Goal: Task Accomplishment & Management: Use online tool/utility

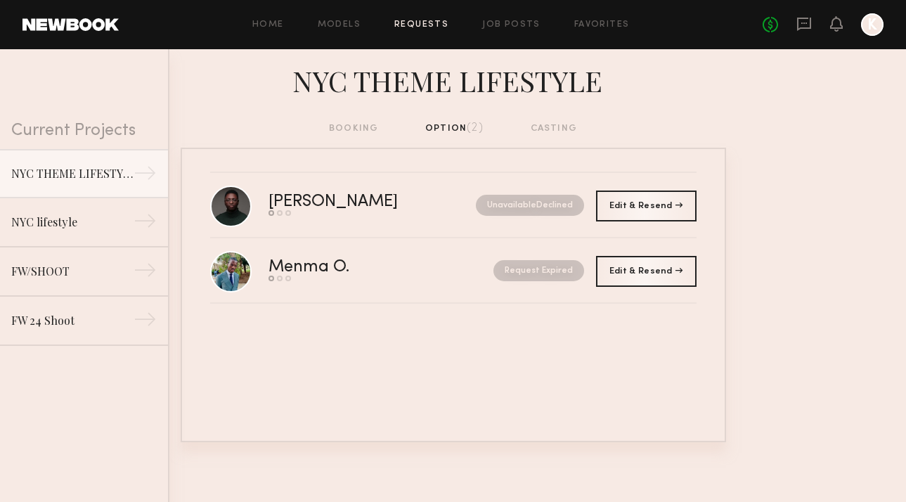
click at [355, 127] on div "booking option (2) casting" at bounding box center [453, 128] width 248 height 15
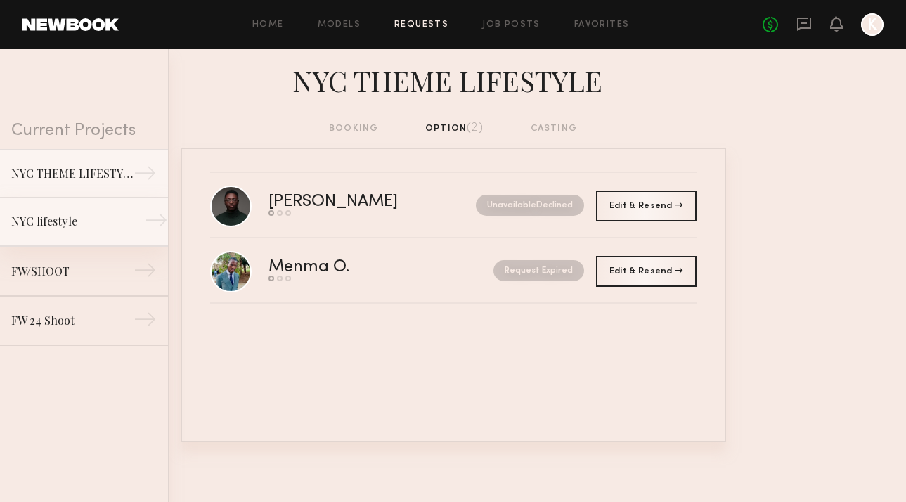
click at [61, 224] on div "NYC lifestyle" at bounding box center [72, 221] width 122 height 17
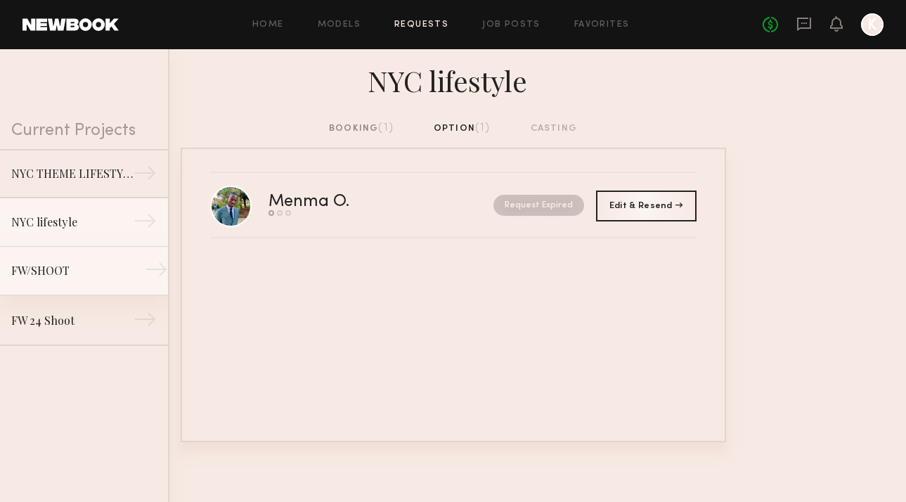
click at [64, 264] on div "FW/SHOOT" at bounding box center [72, 270] width 122 height 17
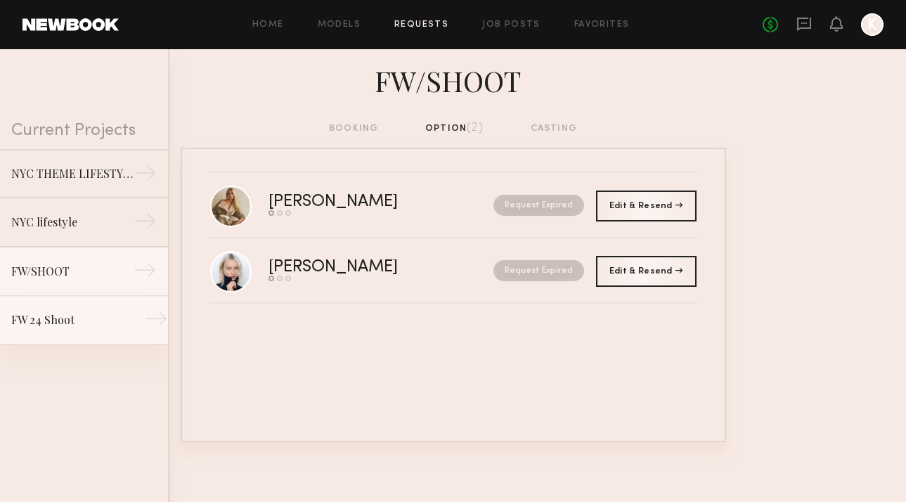
click at [69, 332] on link "FW 24 Shoot →" at bounding box center [84, 320] width 168 height 49
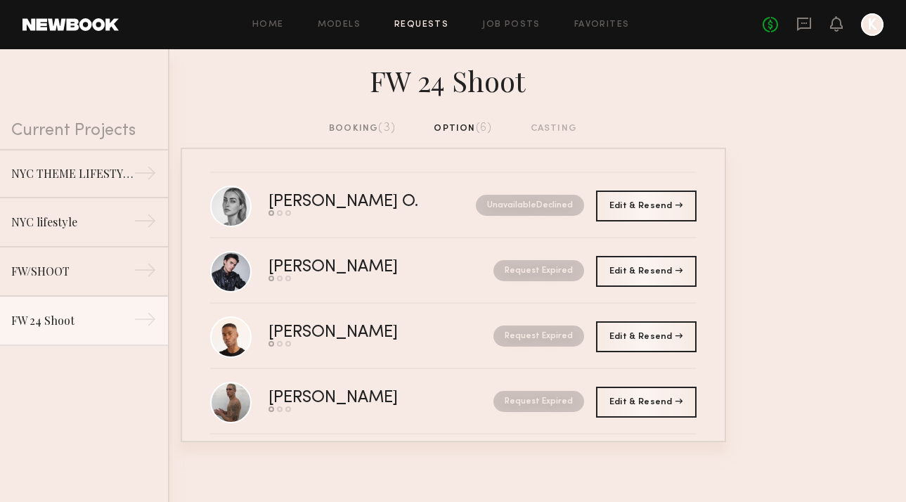
click at [77, 13] on header "Home Models Requests Job Posts Favorites Sign Out No fees up to $5,000 K" at bounding box center [453, 24] width 906 height 49
click at [83, 28] on link at bounding box center [70, 24] width 96 height 13
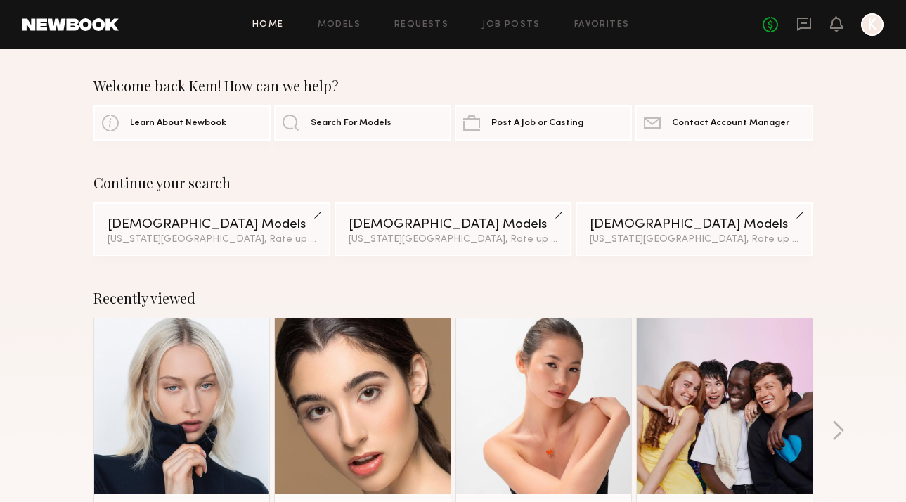
click at [505, 30] on div "Home Models Requests Job Posts Favorites Sign Out No fees up to $5,000 K" at bounding box center [501, 24] width 765 height 22
click at [502, 25] on link "Job Posts" at bounding box center [511, 24] width 58 height 9
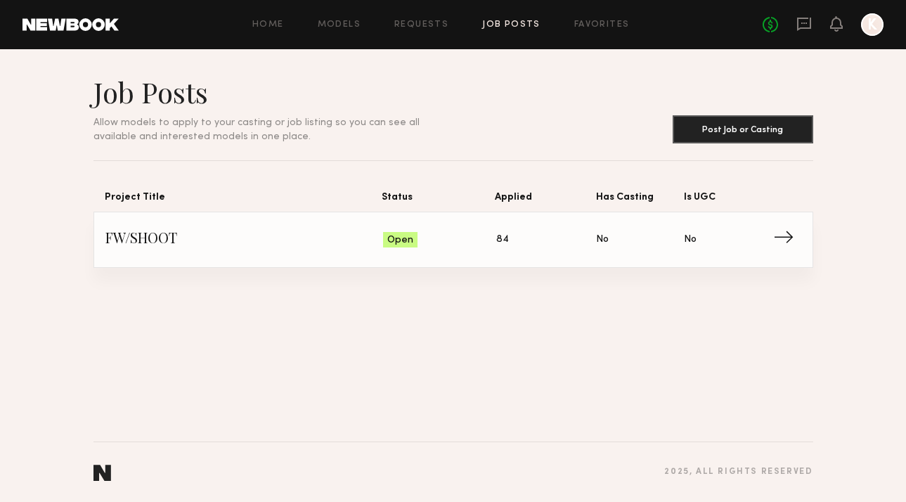
click at [278, 224] on link "FW/SHOOT Status: Open Applied: 84 Has Casting: No Is UGC: No →" at bounding box center [453, 239] width 696 height 55
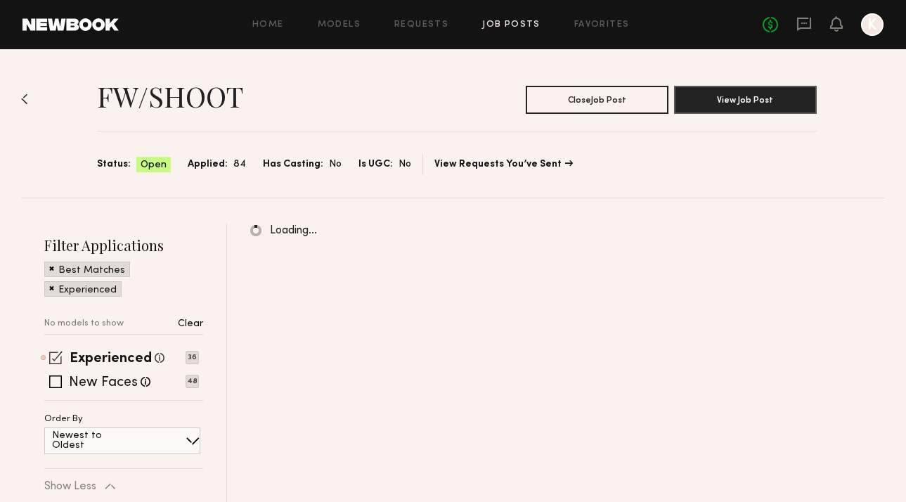
click at [58, 359] on span at bounding box center [55, 357] width 13 height 13
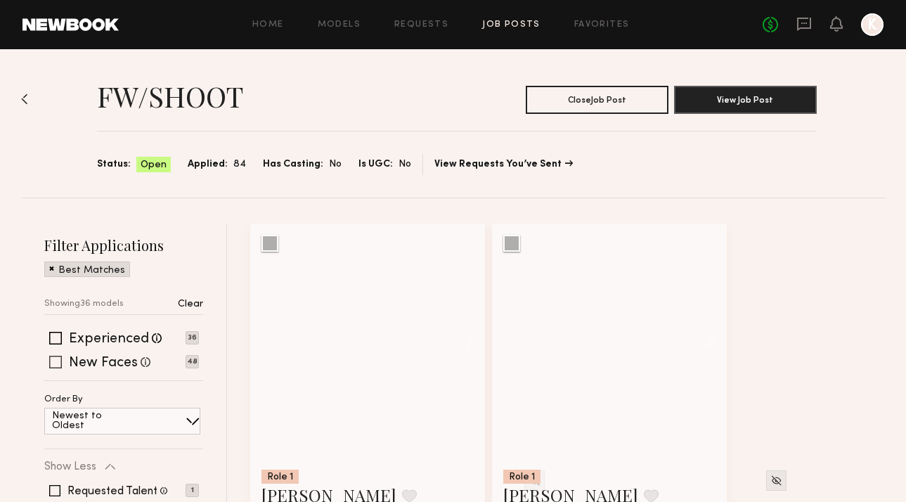
click at [56, 358] on span at bounding box center [55, 362] width 13 height 13
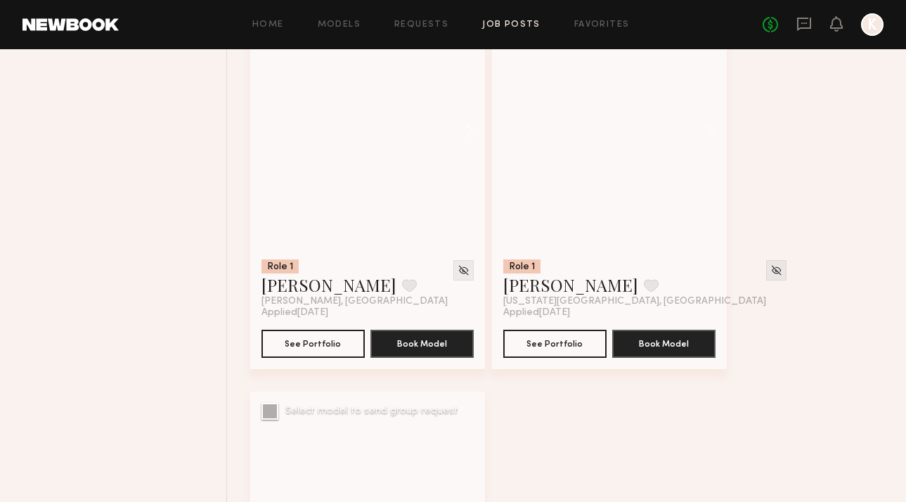
scroll to position [6603, 0]
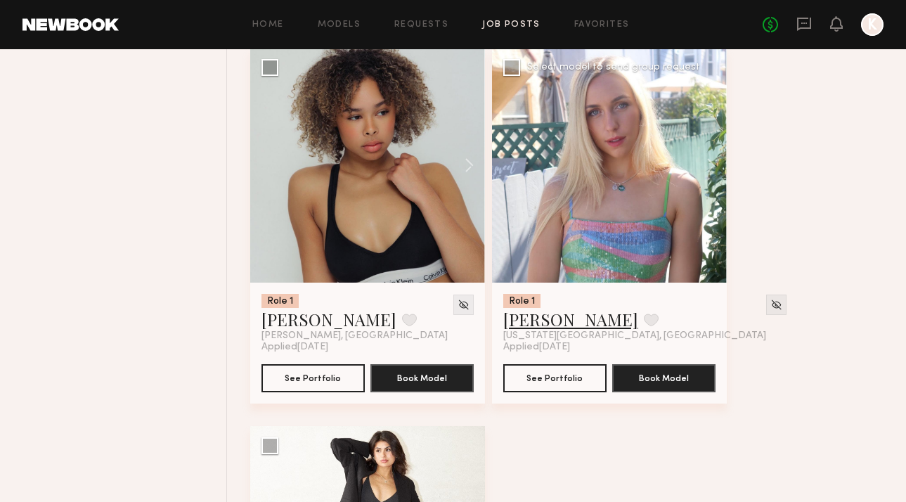
click at [558, 325] on link "Victoria S." at bounding box center [570, 319] width 135 height 22
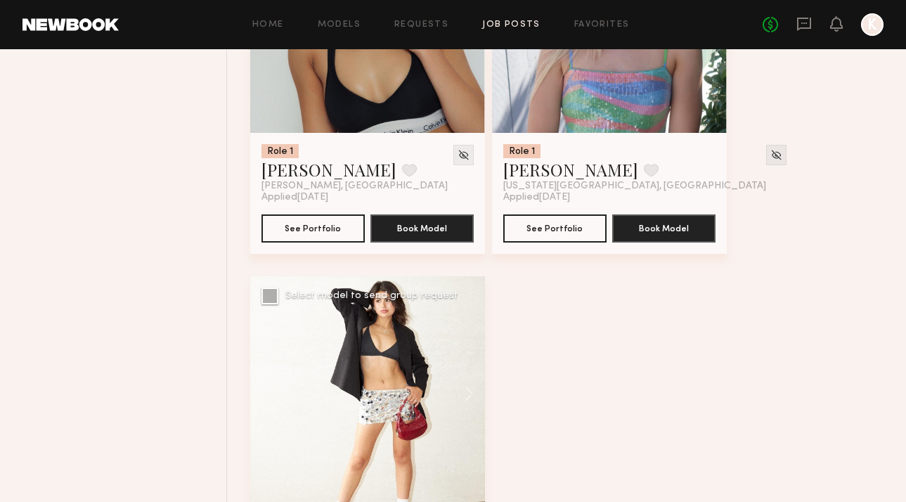
scroll to position [6912, 0]
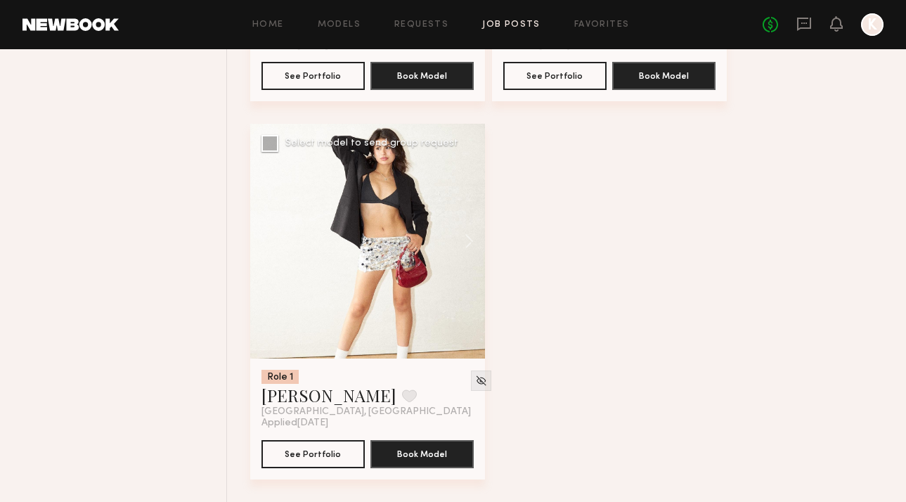
click at [408, 296] on div at bounding box center [367, 241] width 235 height 235
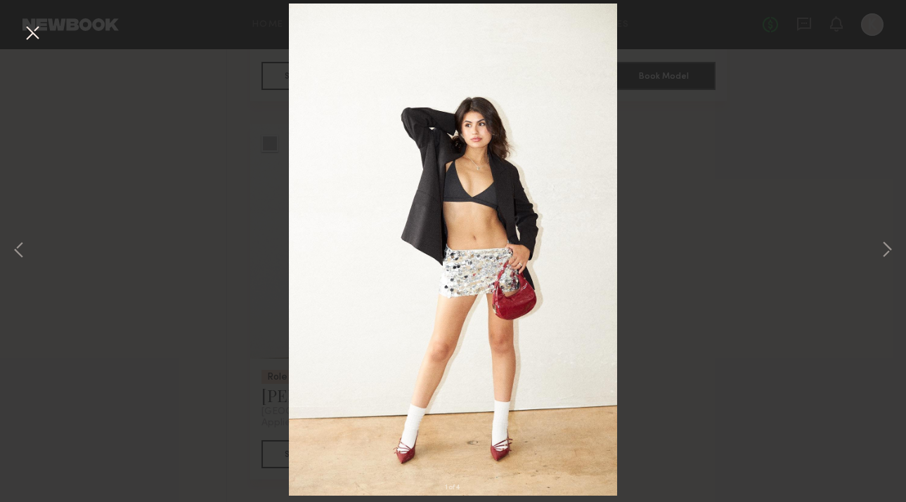
click at [663, 290] on div "1 of 4" at bounding box center [453, 251] width 906 height 502
click at [649, 275] on div "1 of 4" at bounding box center [453, 251] width 906 height 502
click at [42, 39] on button at bounding box center [32, 33] width 22 height 25
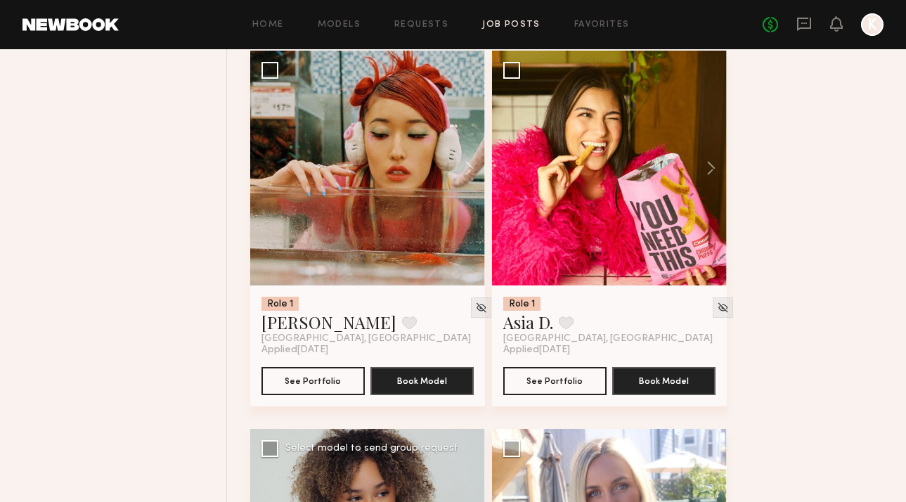
scroll to position [6002, 0]
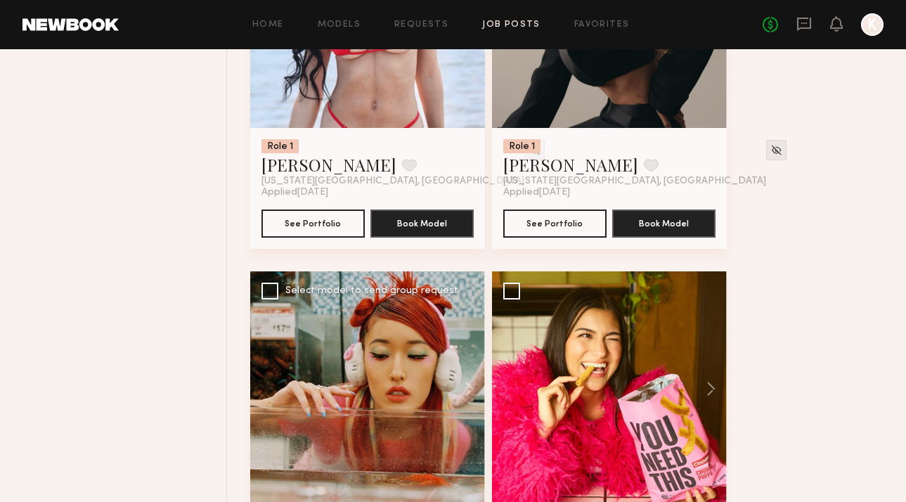
click at [325, 391] on div at bounding box center [367, 388] width 235 height 235
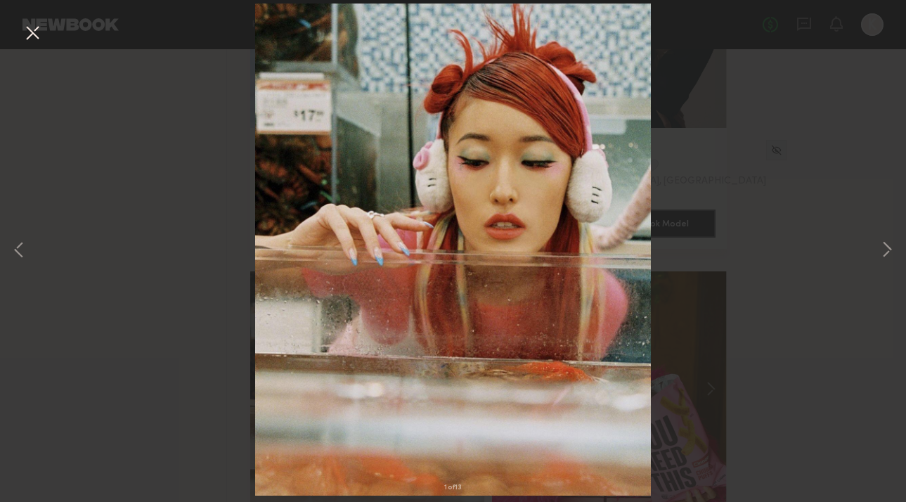
click at [873, 254] on div "1 of 13" at bounding box center [453, 251] width 906 height 502
click at [881, 254] on button at bounding box center [886, 250] width 17 height 401
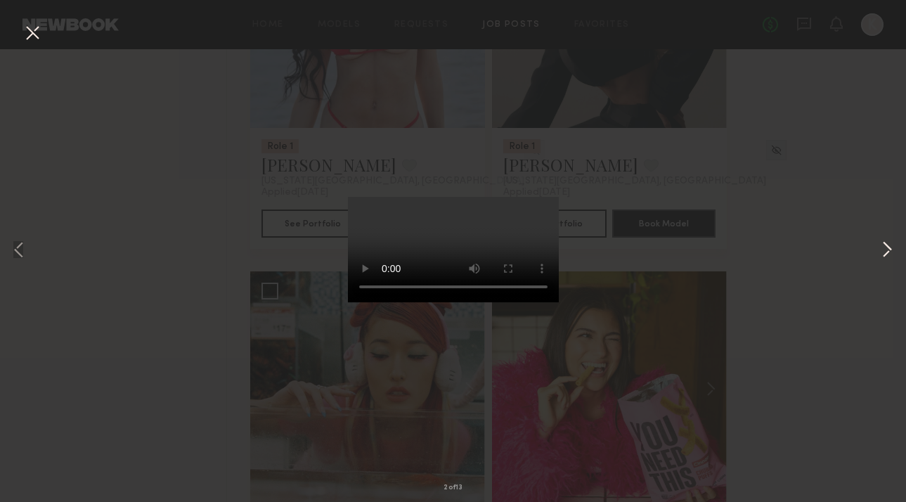
click at [881, 254] on button at bounding box center [886, 250] width 17 height 401
click at [834, 317] on div "5 of 13" at bounding box center [453, 251] width 906 height 502
click at [41, 32] on button at bounding box center [32, 33] width 22 height 25
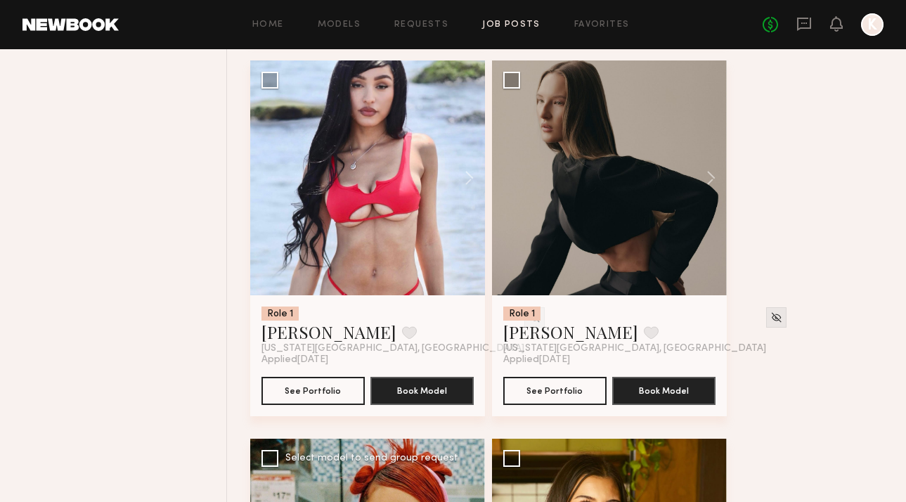
scroll to position [5832, 0]
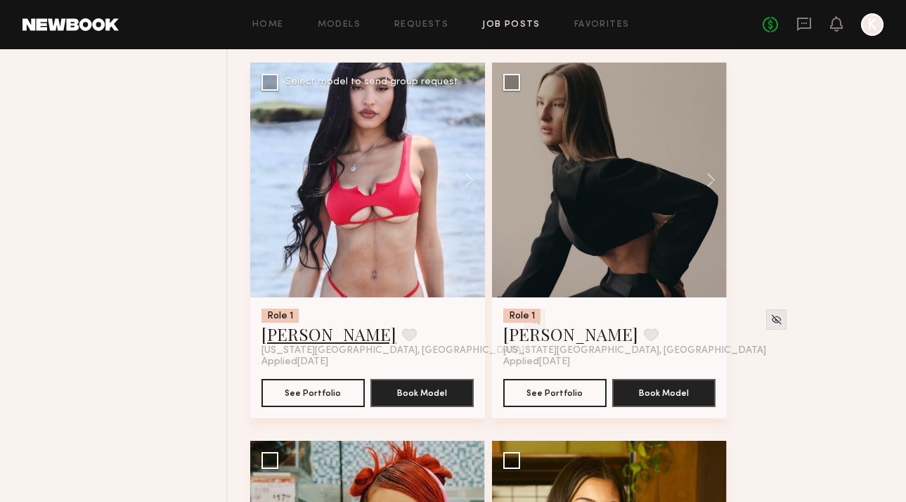
click at [305, 335] on link "Jemely J." at bounding box center [328, 334] width 135 height 22
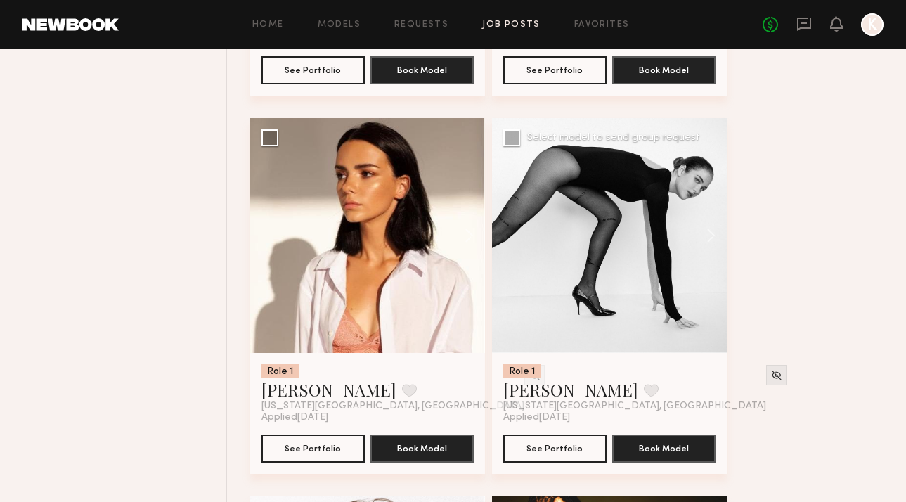
scroll to position [4638, 0]
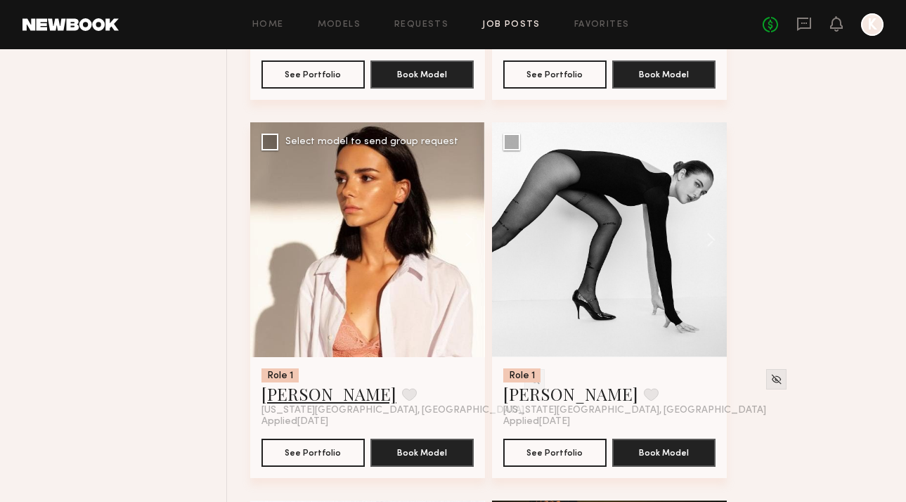
click at [297, 392] on link "Lyuba R." at bounding box center [328, 393] width 135 height 22
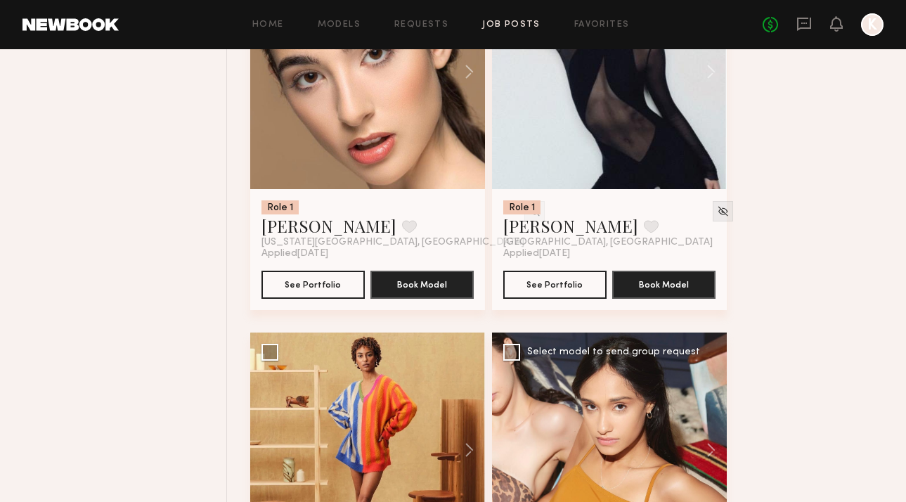
scroll to position [4231, 0]
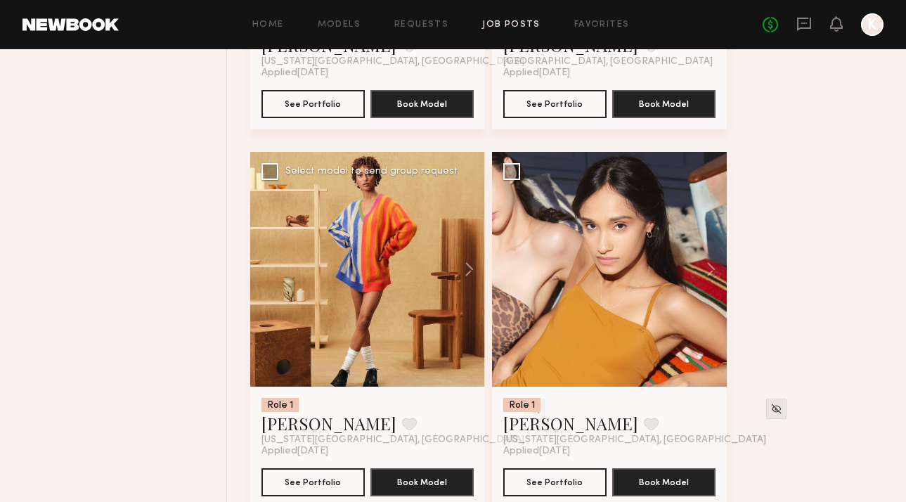
click at [427, 283] on div at bounding box center [367, 269] width 235 height 235
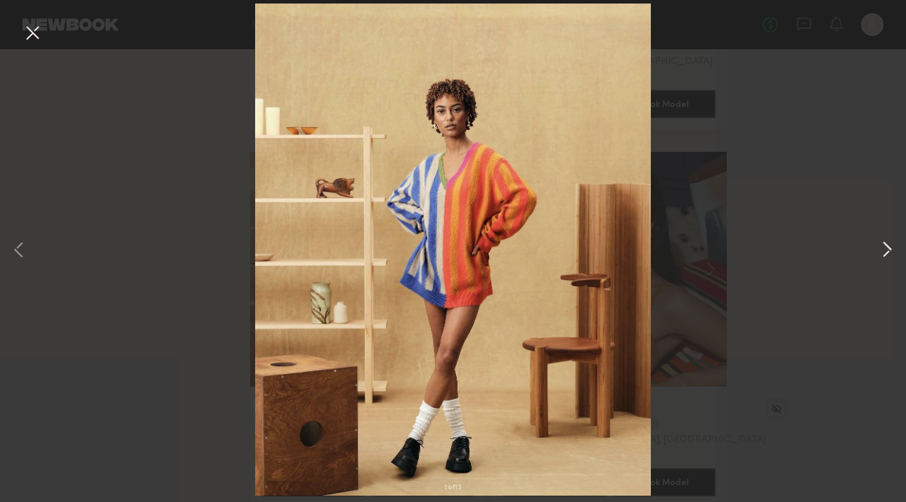
click at [889, 241] on button at bounding box center [886, 250] width 17 height 401
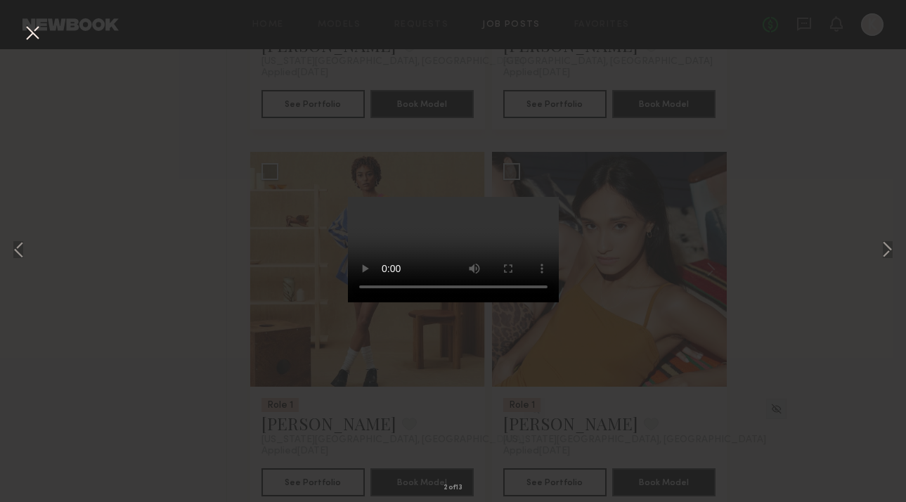
click at [897, 241] on div "2 of 13" at bounding box center [453, 251] width 906 height 502
click at [890, 242] on button at bounding box center [886, 250] width 17 height 401
click at [867, 257] on div "3 of 13" at bounding box center [453, 251] width 906 height 502
click at [257, 348] on div "3 of 13" at bounding box center [453, 251] width 906 height 502
click at [793, 67] on div "3 of 13" at bounding box center [453, 251] width 906 height 502
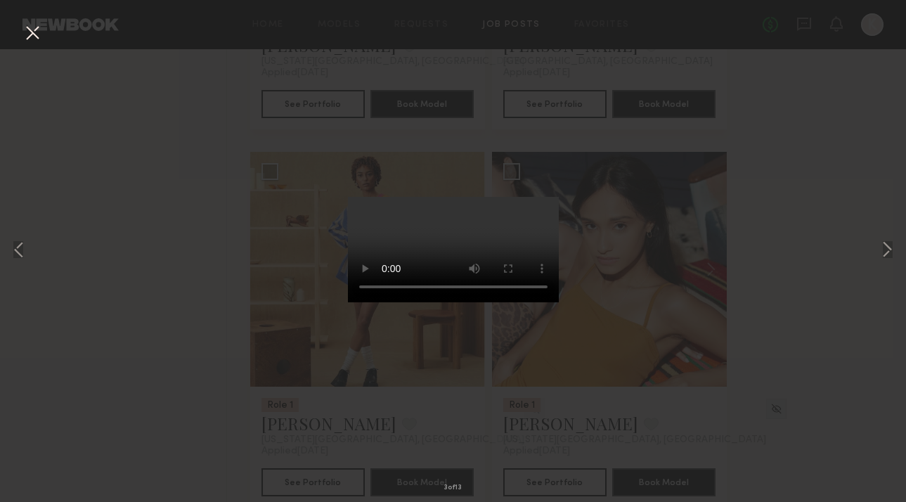
click at [35, 24] on button at bounding box center [32, 33] width 22 height 25
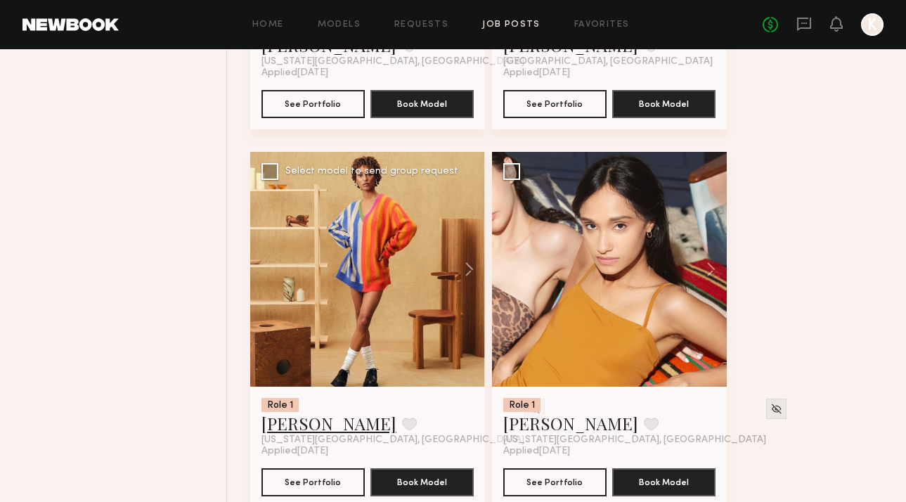
click at [294, 428] on link "Iyanla K." at bounding box center [328, 423] width 135 height 22
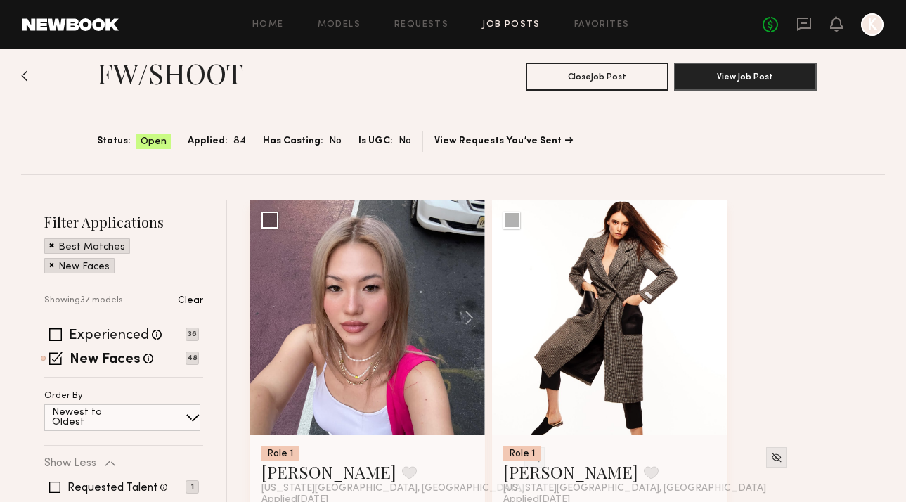
scroll to position [108, 0]
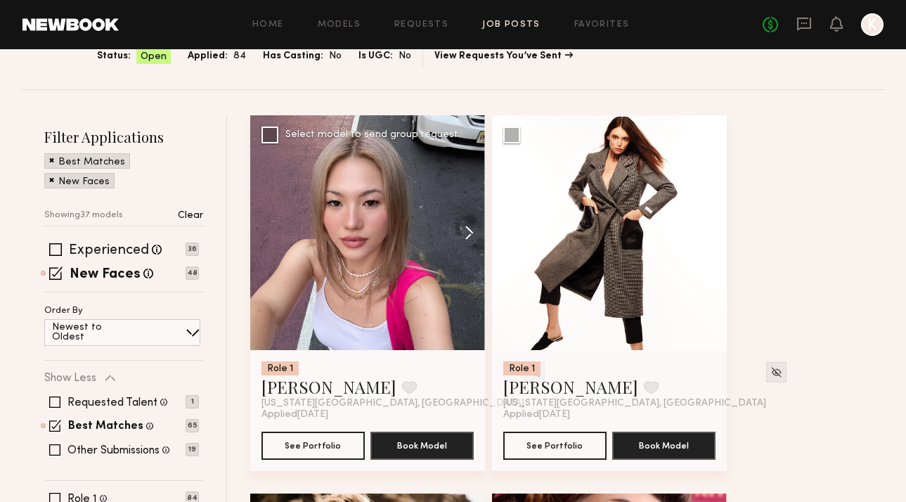
click at [469, 228] on button at bounding box center [462, 232] width 45 height 235
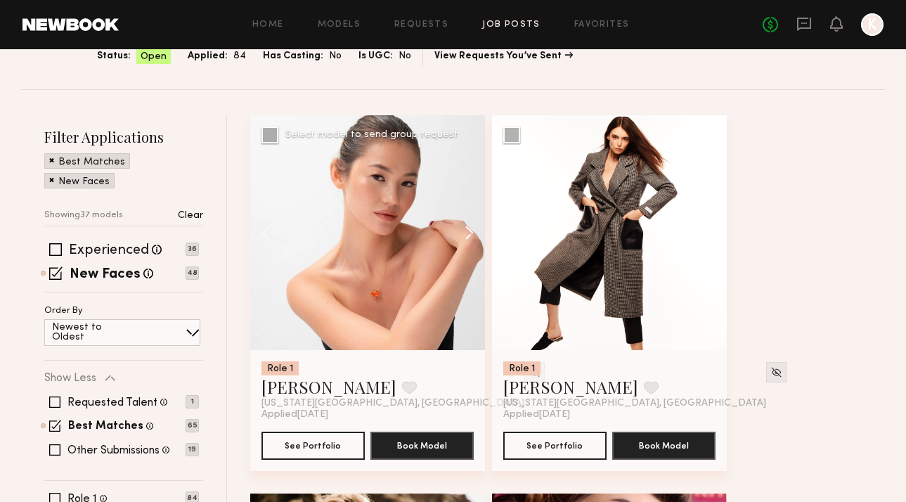
click at [469, 228] on button at bounding box center [462, 232] width 45 height 235
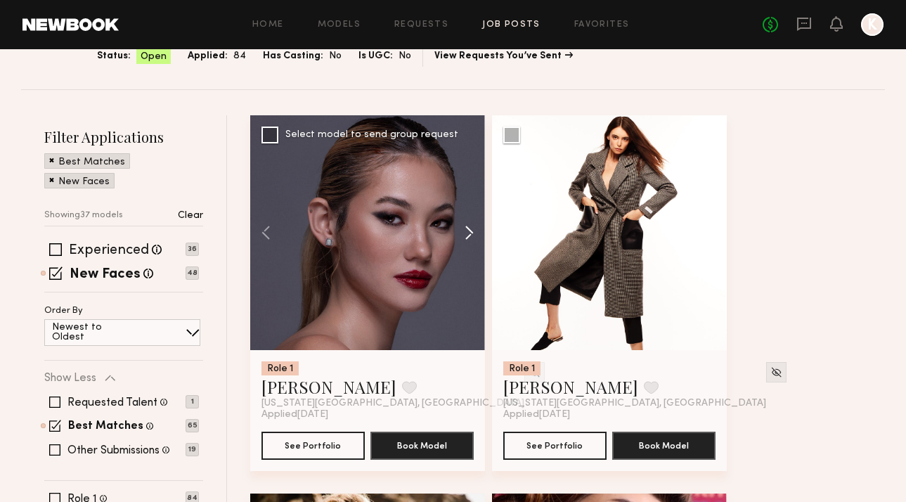
click at [469, 228] on button at bounding box center [462, 232] width 45 height 235
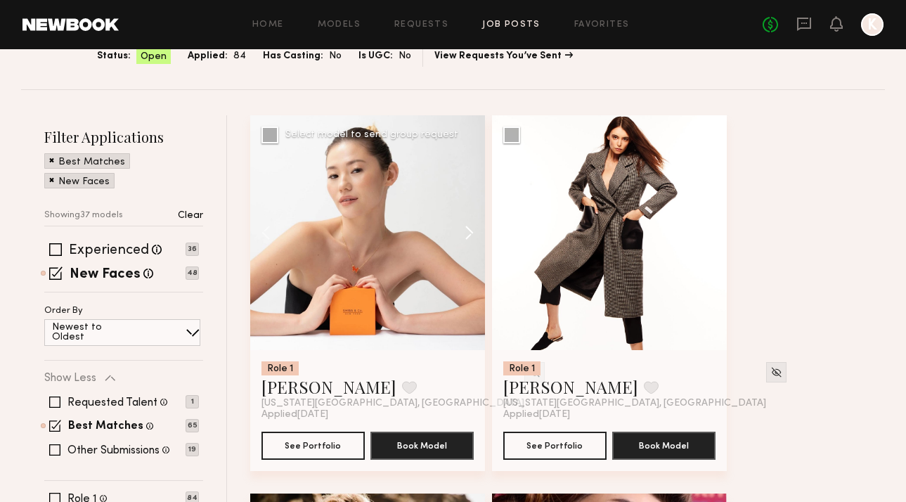
click at [469, 228] on button at bounding box center [462, 232] width 45 height 235
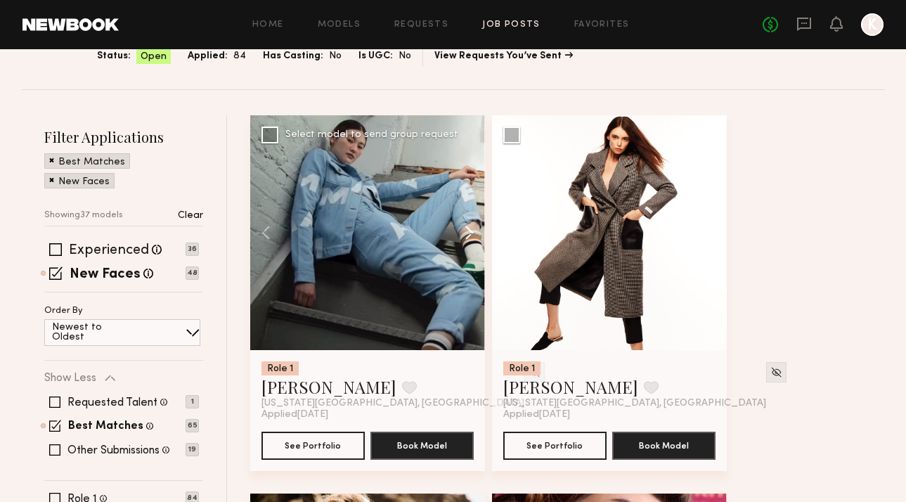
click at [469, 228] on button at bounding box center [462, 232] width 45 height 235
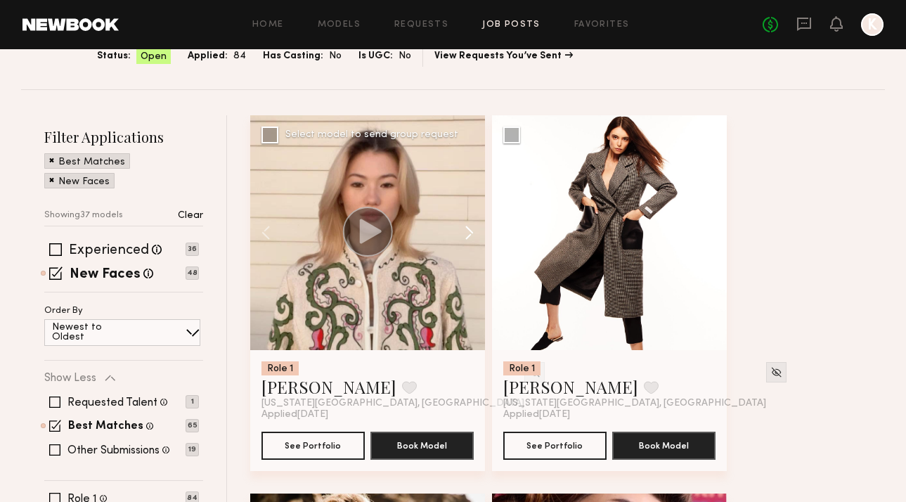
click at [469, 228] on button at bounding box center [462, 232] width 45 height 235
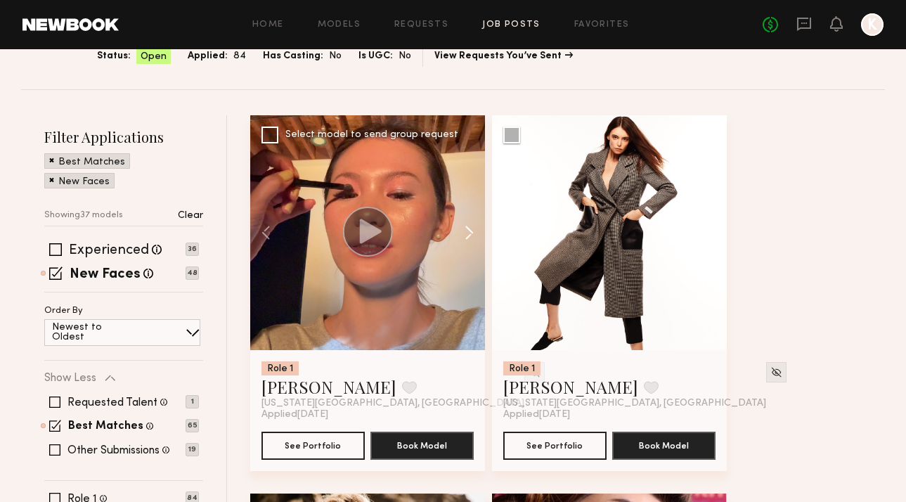
click at [469, 228] on button at bounding box center [462, 232] width 45 height 235
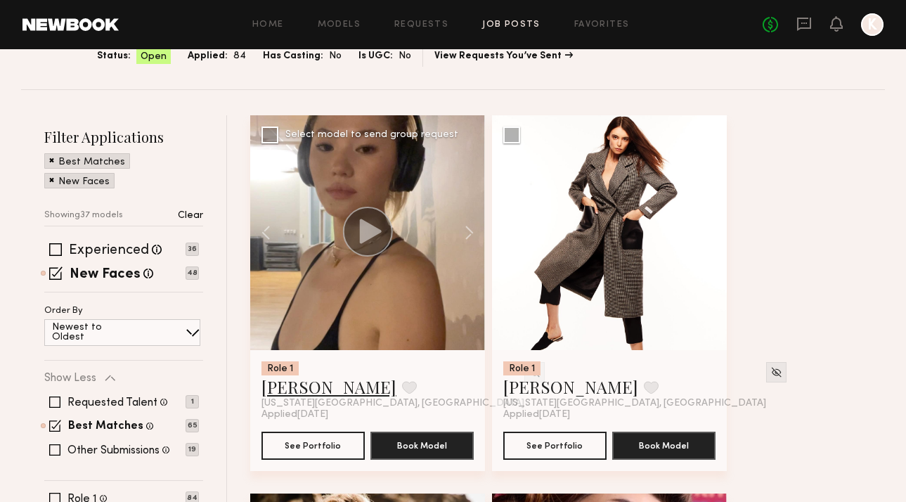
click at [293, 392] on link "[PERSON_NAME]" at bounding box center [328, 386] width 135 height 22
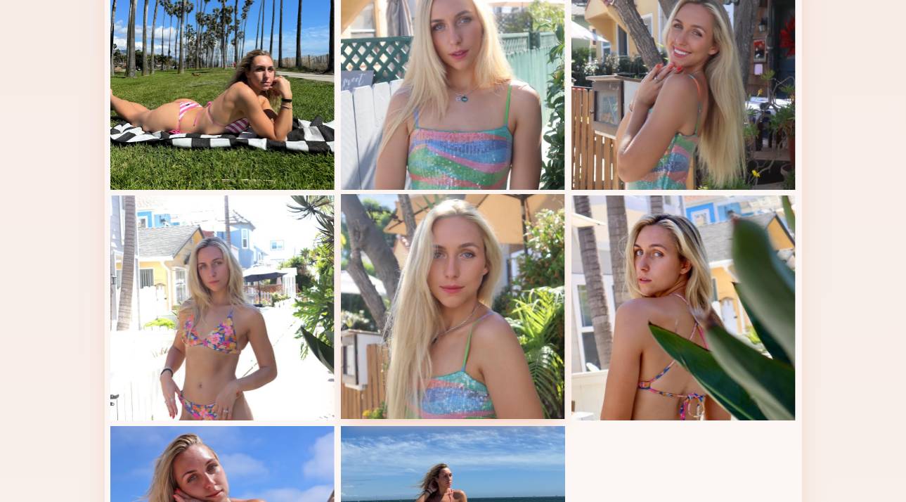
scroll to position [856, 0]
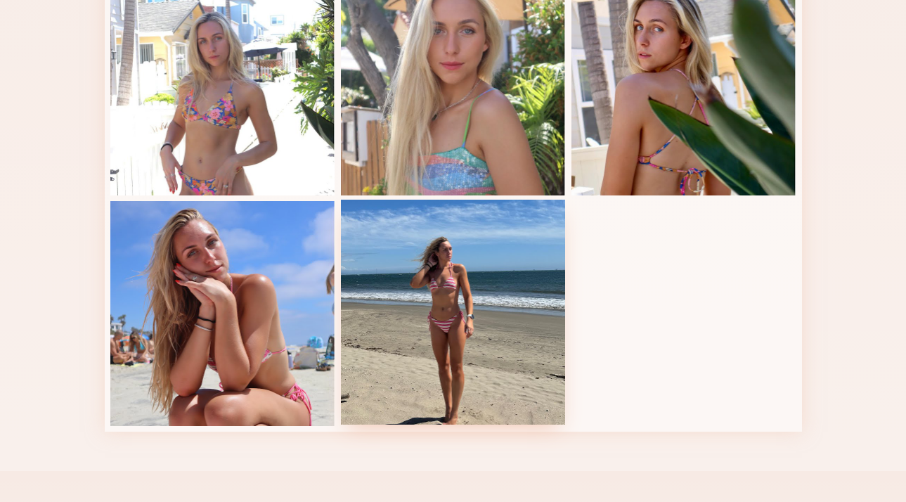
click at [442, 304] on div at bounding box center [453, 312] width 225 height 225
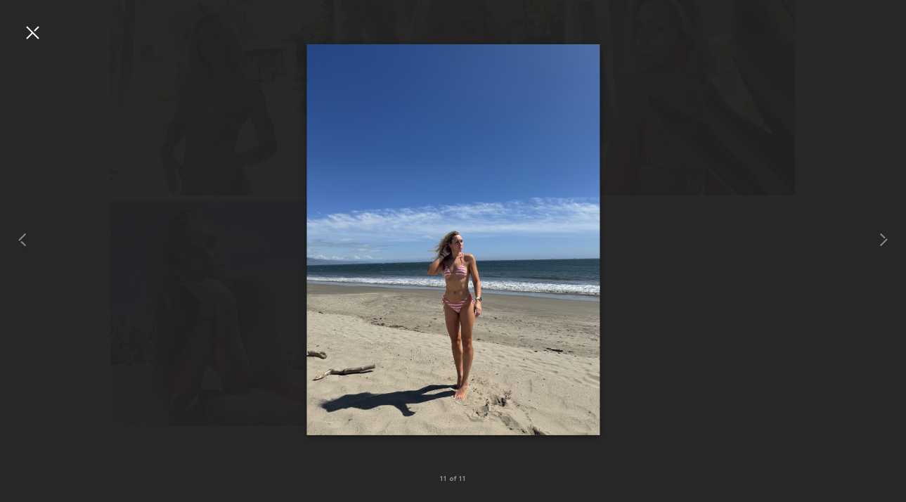
click at [299, 313] on div at bounding box center [453, 239] width 906 height 434
click at [215, 280] on div at bounding box center [453, 239] width 906 height 434
click at [39, 46] on div at bounding box center [453, 239] width 906 height 434
click at [34, 32] on div at bounding box center [32, 32] width 22 height 22
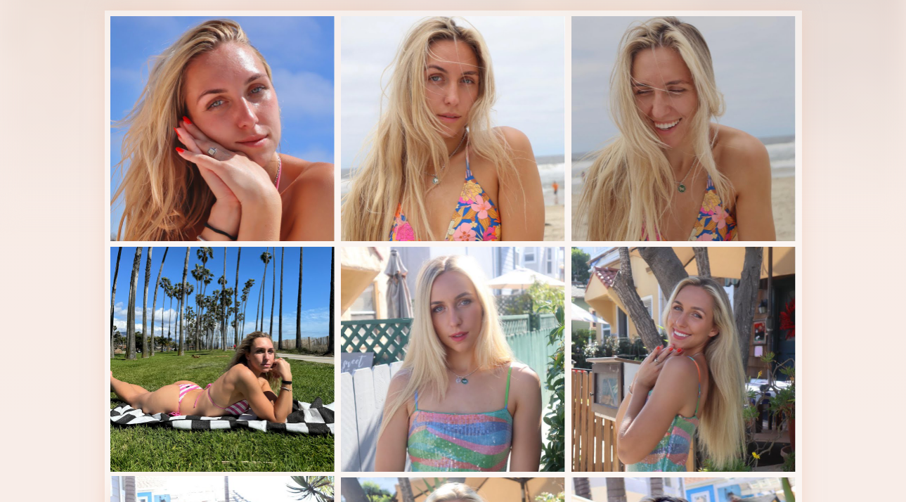
scroll to position [290, 0]
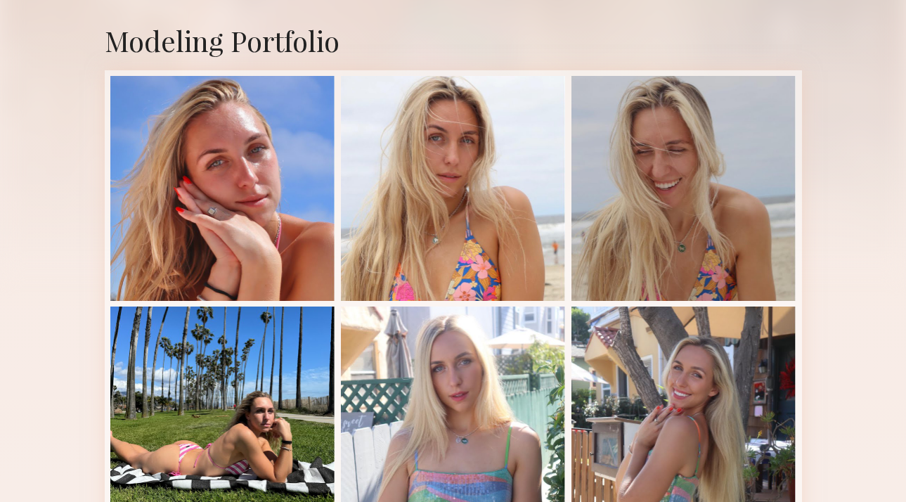
click at [171, 41] on div "Modeling Portfolio" at bounding box center [453, 40] width 697 height 37
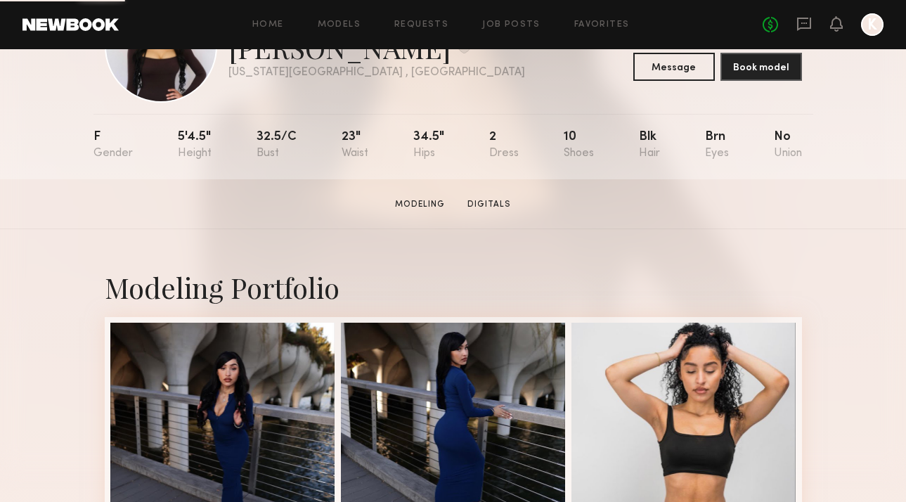
scroll to position [286, 0]
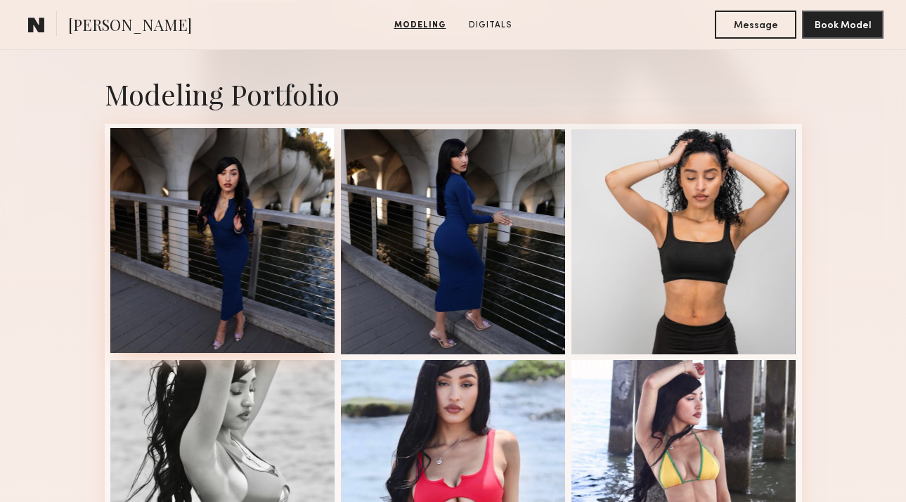
click at [251, 242] on div at bounding box center [222, 240] width 225 height 225
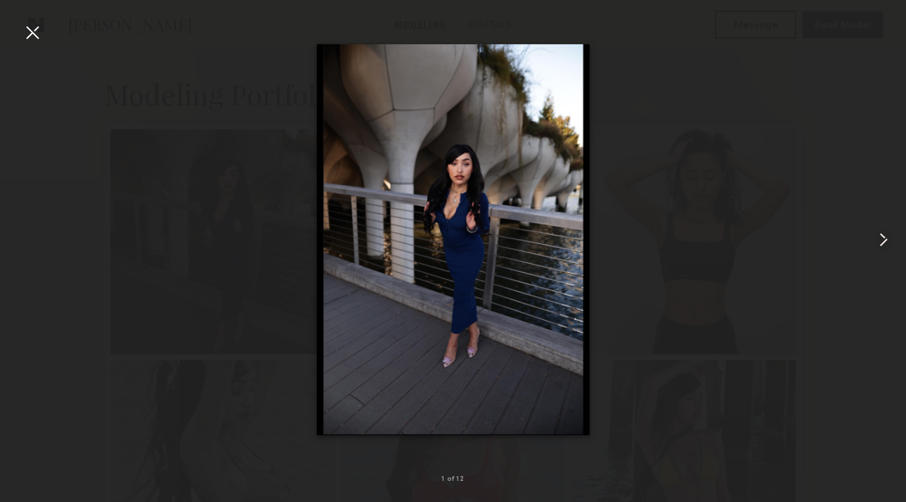
click at [888, 235] on common-icon at bounding box center [883, 239] width 22 height 22
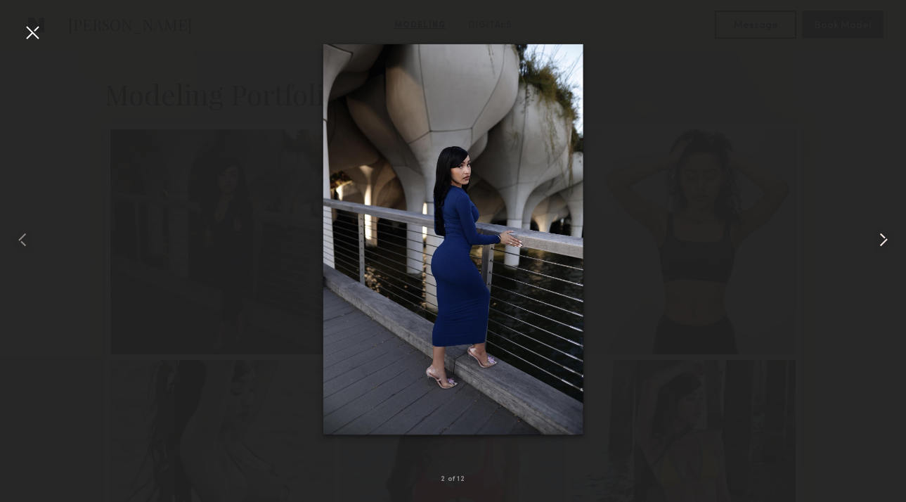
click at [889, 235] on common-icon at bounding box center [883, 239] width 22 height 22
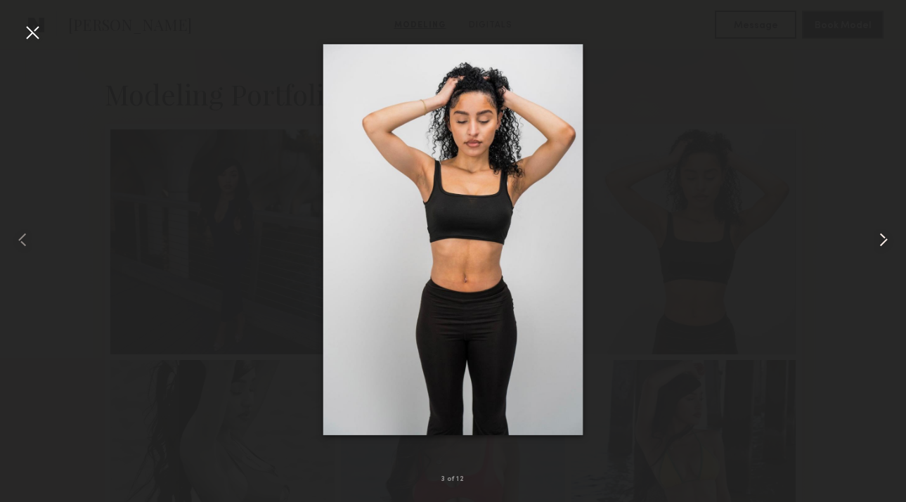
click at [889, 235] on common-icon at bounding box center [883, 239] width 22 height 22
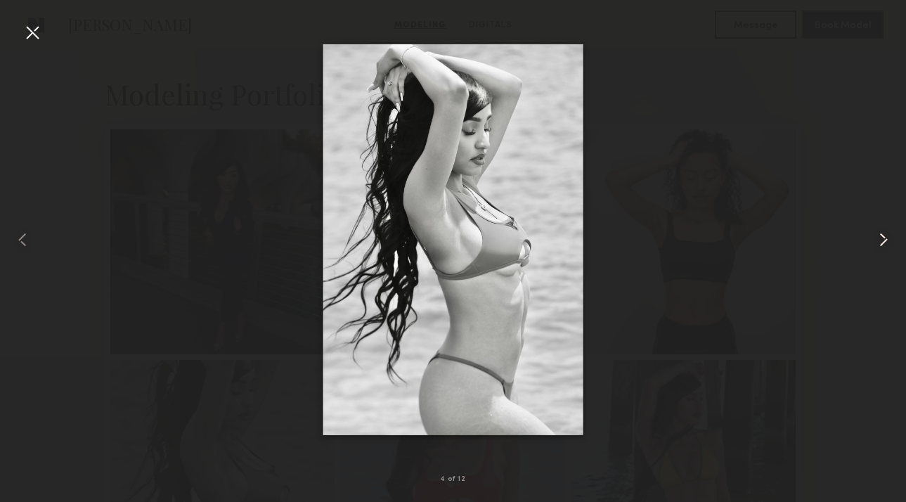
click at [889, 235] on common-icon at bounding box center [883, 239] width 22 height 22
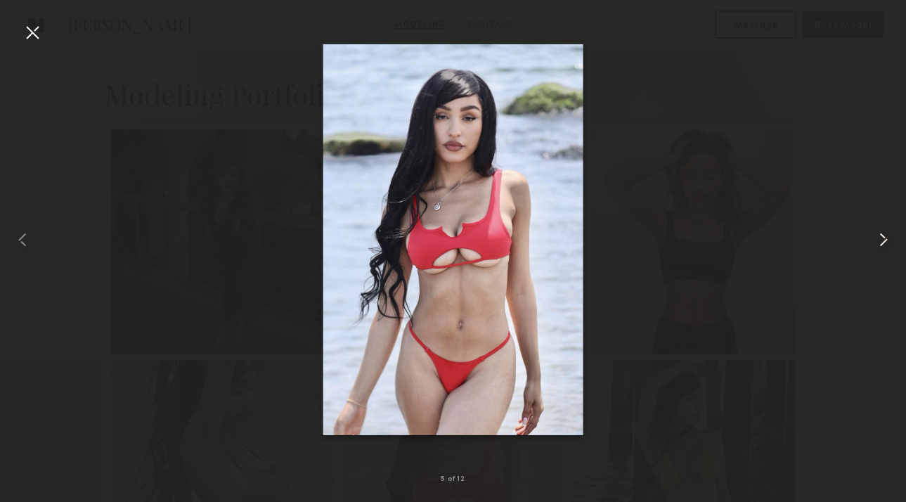
click at [889, 235] on common-icon at bounding box center [883, 239] width 22 height 22
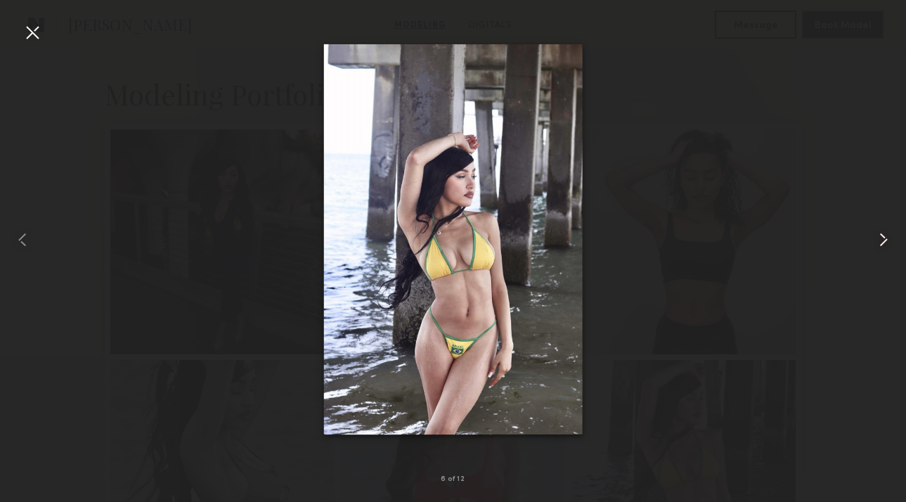
click at [889, 235] on common-icon at bounding box center [883, 239] width 22 height 22
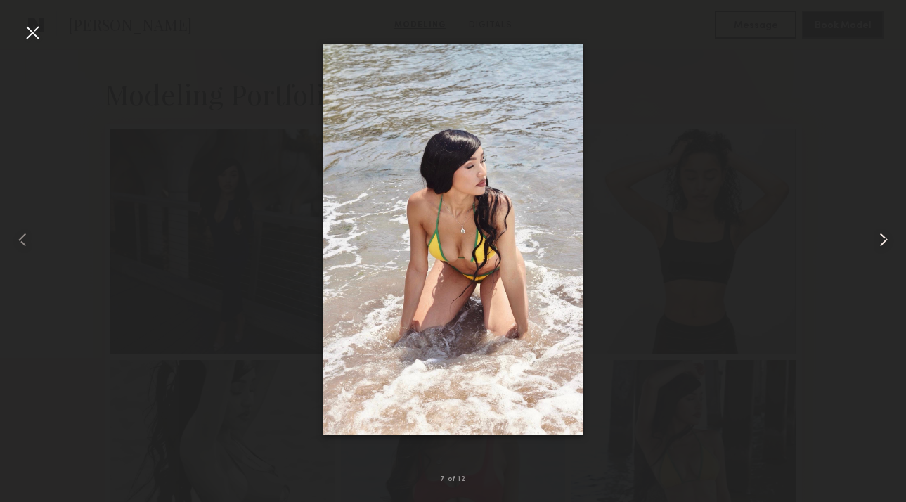
click at [889, 235] on common-icon at bounding box center [883, 239] width 22 height 22
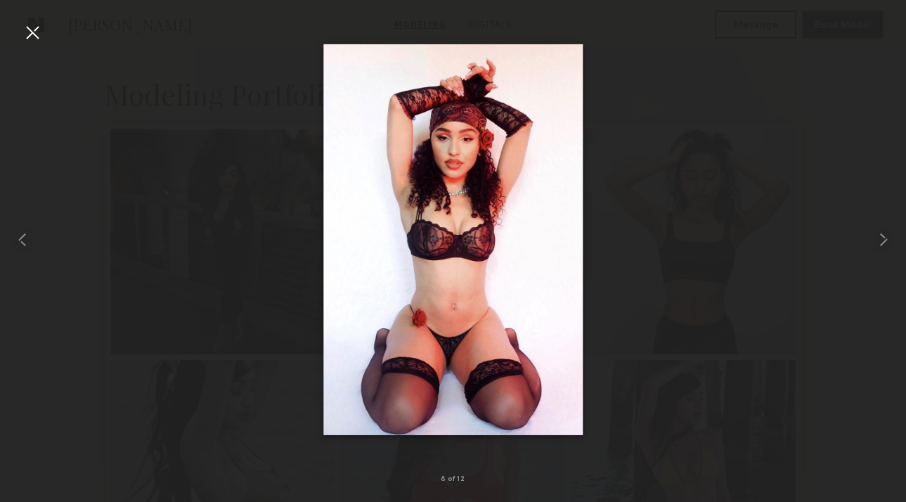
click at [32, 14] on nb-gallery-light "8 of 12" at bounding box center [453, 251] width 906 height 502
click at [32, 30] on div at bounding box center [32, 32] width 22 height 22
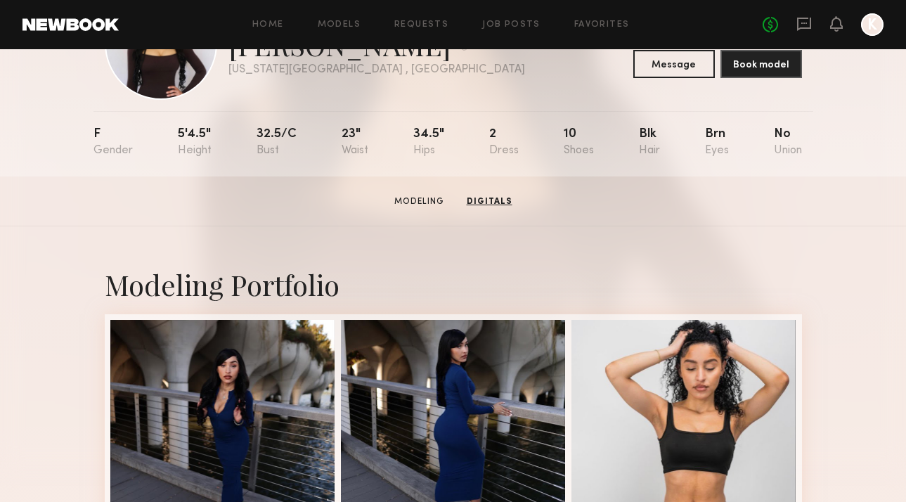
scroll to position [41, 0]
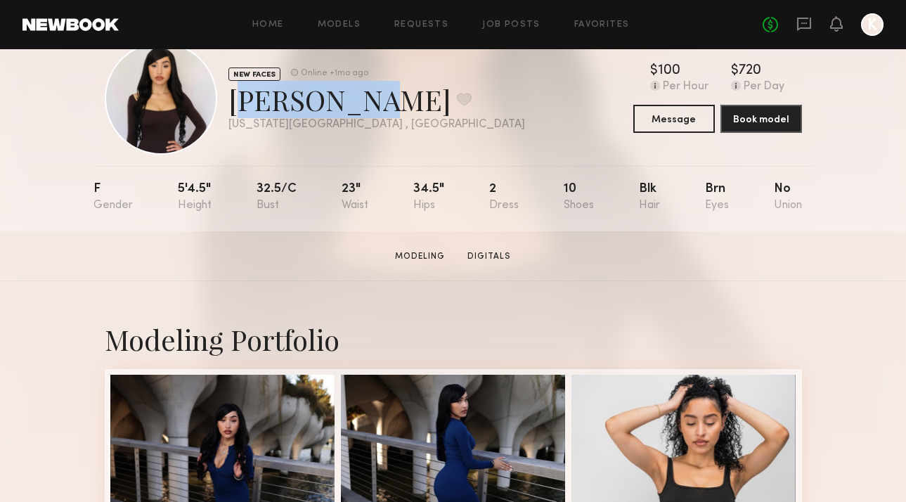
drag, startPoint x: 334, startPoint y: 107, endPoint x: 223, endPoint y: 106, distance: 110.3
click at [223, 106] on div "NEW FACES Online +1mo ago Jemely J. Favorite New York City , NY Online +1mo ago" at bounding box center [315, 98] width 420 height 112
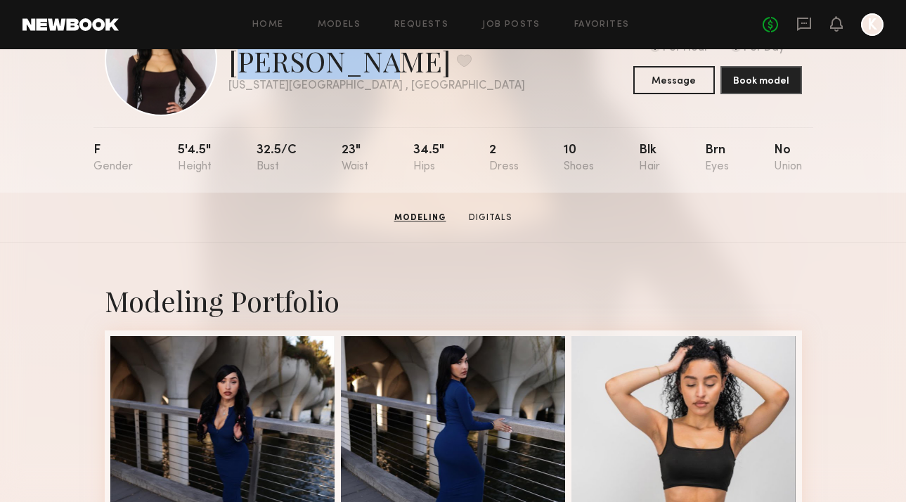
scroll to position [0, 0]
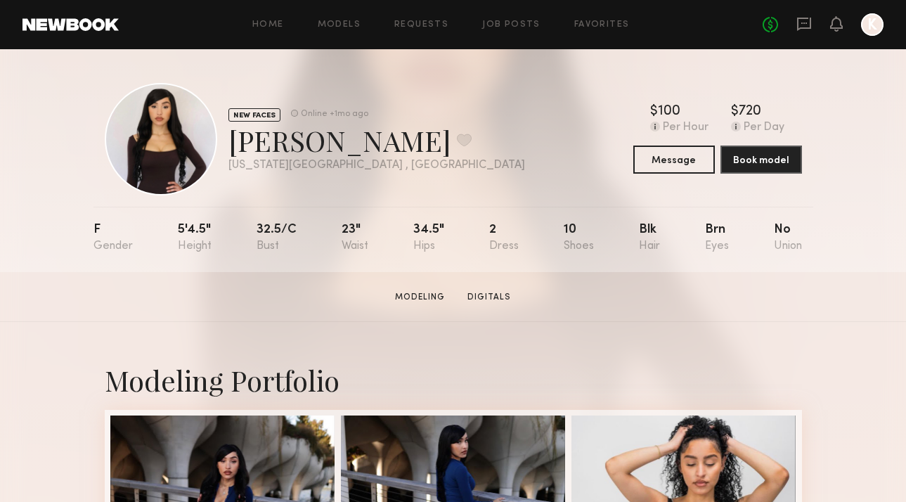
click at [474, 285] on section "Jemely J. Modeling Digitals Message Book Model" at bounding box center [453, 297] width 906 height 50
click at [475, 292] on link "Digitals" at bounding box center [489, 297] width 55 height 13
drag, startPoint x: 342, startPoint y: 142, endPoint x: 229, endPoint y: 138, distance: 112.5
click at [229, 138] on div "Jemely J. Favorite" at bounding box center [376, 140] width 297 height 37
click at [257, 140] on div "Jemely J. Favorite" at bounding box center [376, 140] width 297 height 37
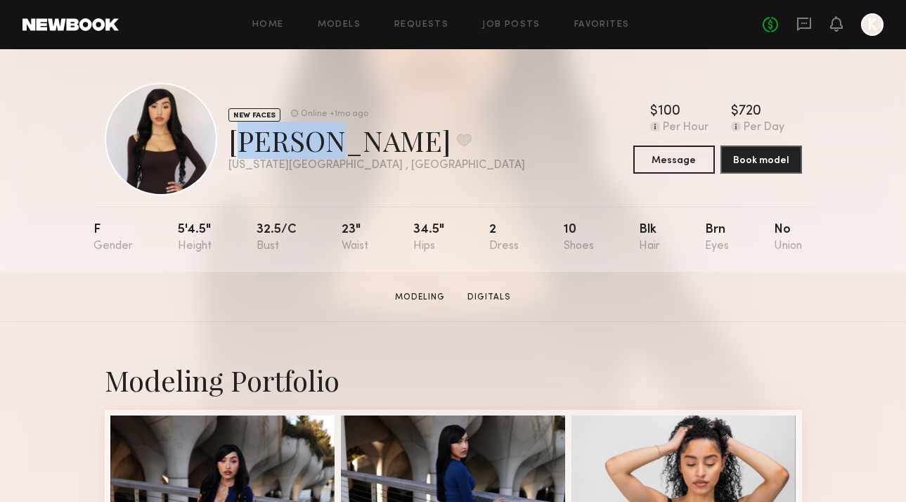
click at [257, 140] on div "Jemely J. Favorite" at bounding box center [376, 140] width 297 height 37
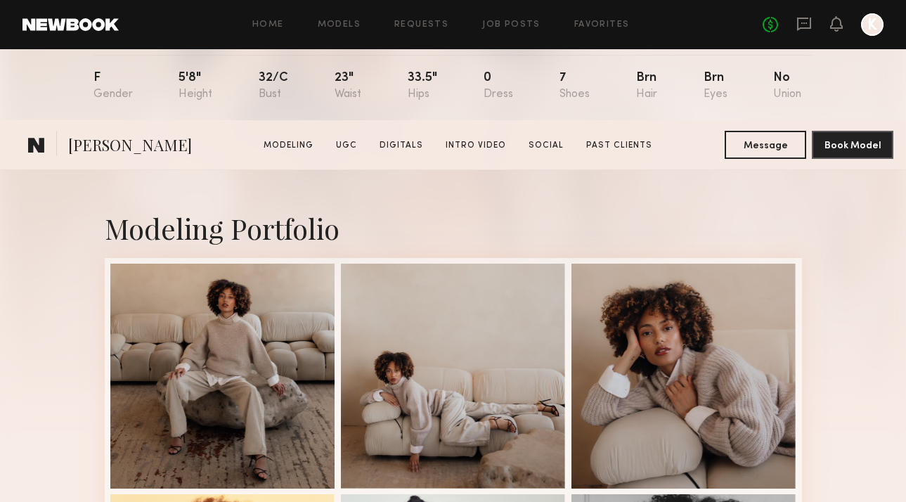
scroll to position [354, 0]
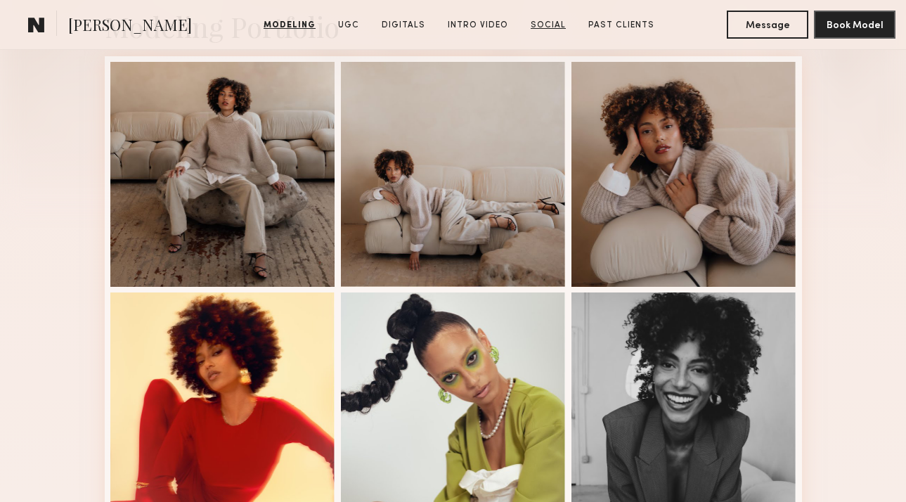
click at [537, 23] on link "Social" at bounding box center [548, 25] width 46 height 13
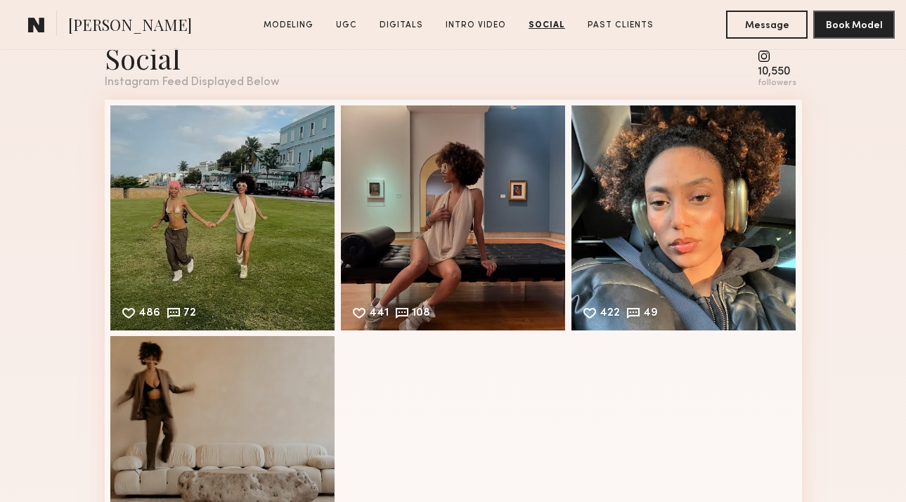
scroll to position [3926, 0]
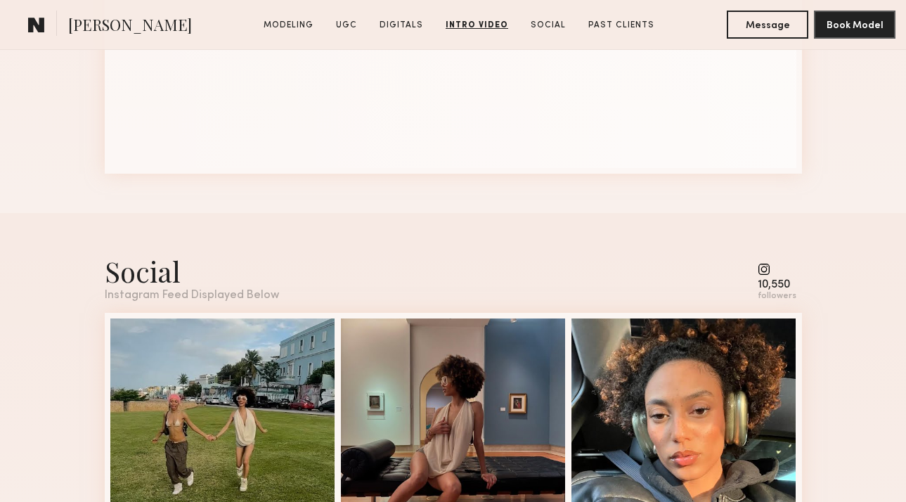
click at [767, 269] on common-icon at bounding box center [777, 269] width 39 height 13
click at [779, 285] on div "10,550" at bounding box center [777, 285] width 39 height 11
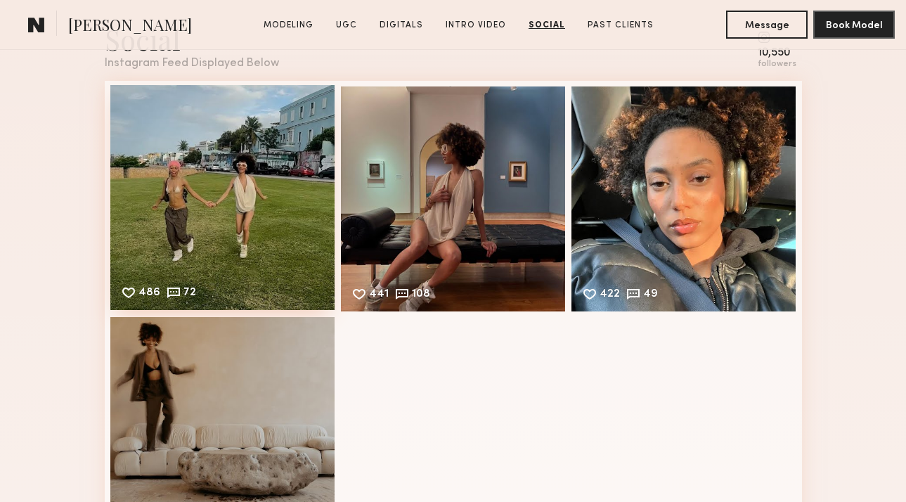
click at [249, 182] on div "486 72 Likes & comments displayed to show model’s engagement" at bounding box center [222, 197] width 225 height 225
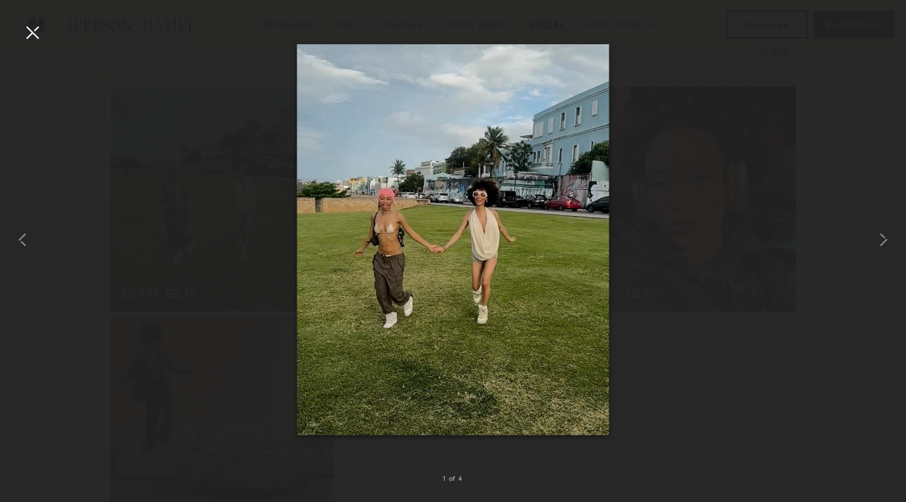
click at [212, 235] on div at bounding box center [453, 239] width 906 height 434
click at [815, 251] on div at bounding box center [453, 239] width 906 height 434
click at [58, 22] on div at bounding box center [453, 239] width 906 height 434
click at [44, 34] on div "1 of 4" at bounding box center [453, 251] width 906 height 502
click at [48, 24] on div at bounding box center [453, 239] width 906 height 434
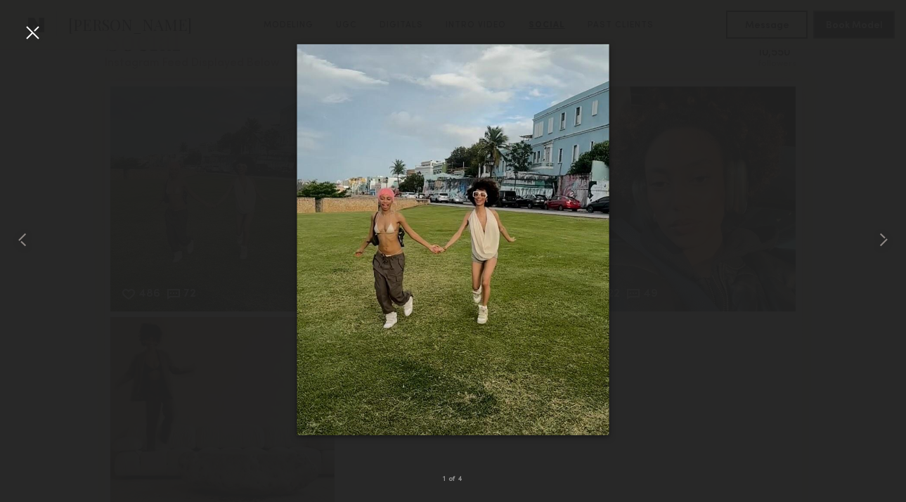
click at [38, 30] on div at bounding box center [32, 32] width 22 height 22
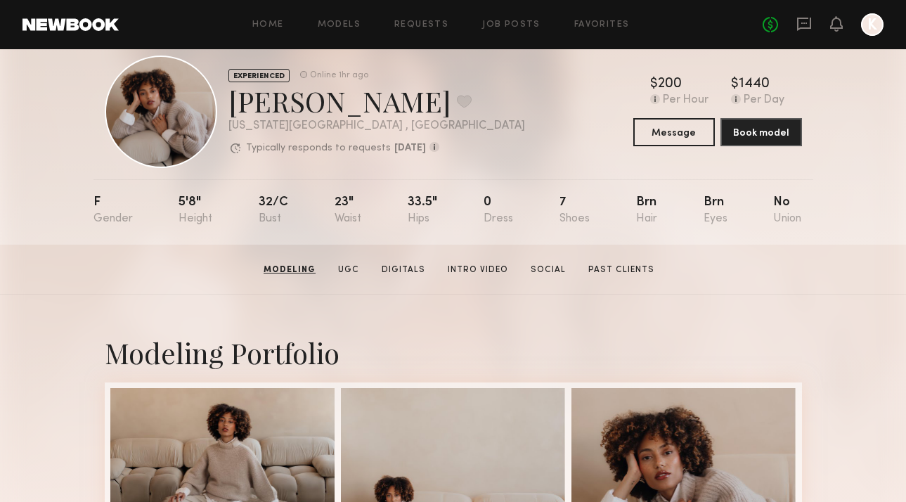
scroll to position [0, 0]
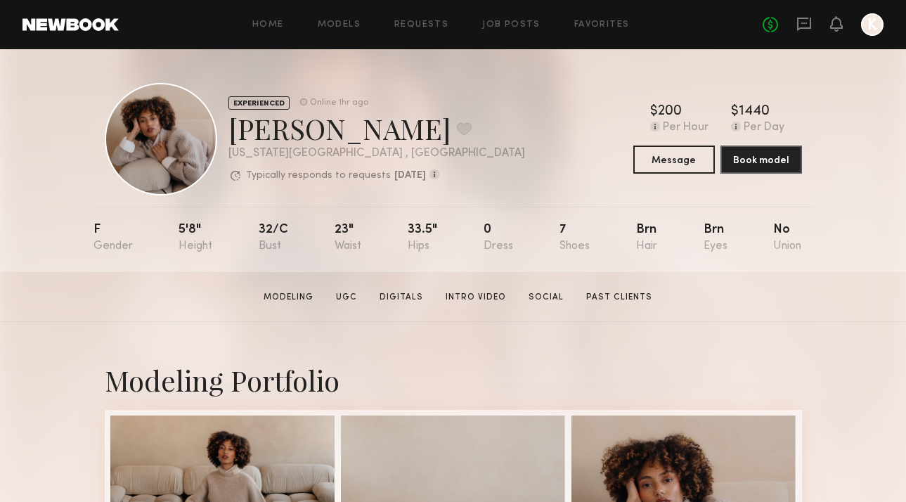
click at [285, 136] on div "[PERSON_NAME] Favorite" at bounding box center [376, 128] width 297 height 37
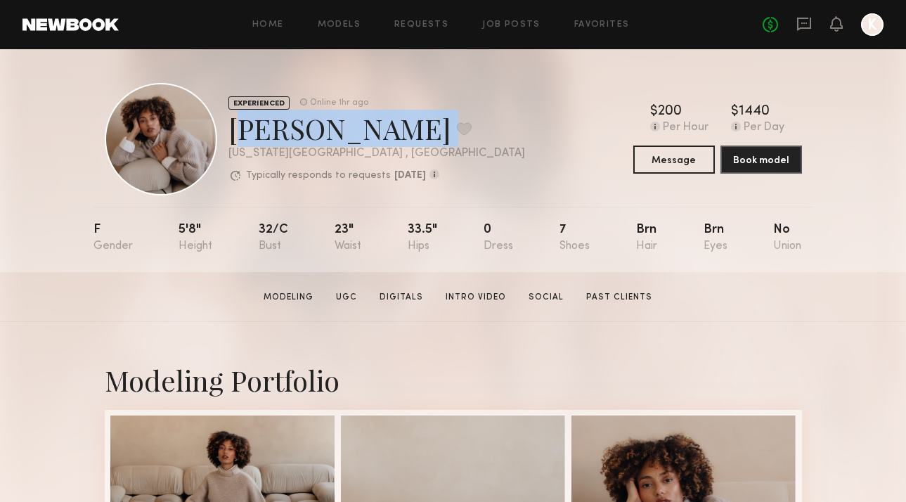
click at [285, 136] on div "[PERSON_NAME] Favorite" at bounding box center [376, 128] width 297 height 37
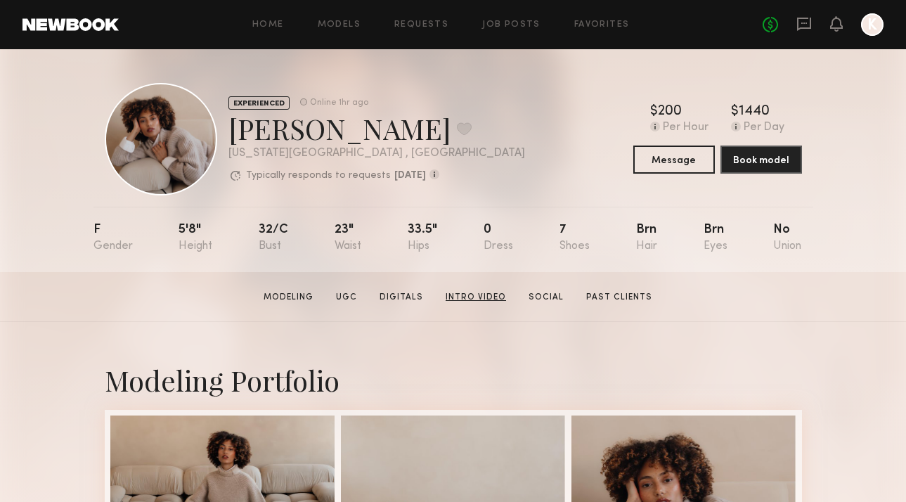
click at [452, 291] on link "Intro Video" at bounding box center [476, 297] width 72 height 13
click at [580, 292] on link "Past Clients" at bounding box center [618, 297] width 77 height 13
click at [289, 287] on section "Iyanla K. Modeling UGC Digitals Intro Video Social Past Clients Message Book Mo…" at bounding box center [453, 297] width 906 height 50
click at [293, 299] on link "Modeling" at bounding box center [288, 297] width 61 height 13
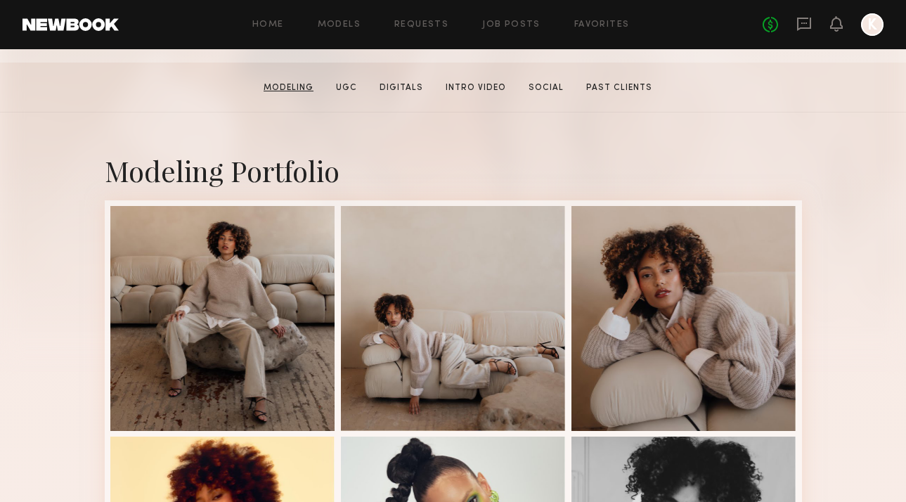
scroll to position [237, 0]
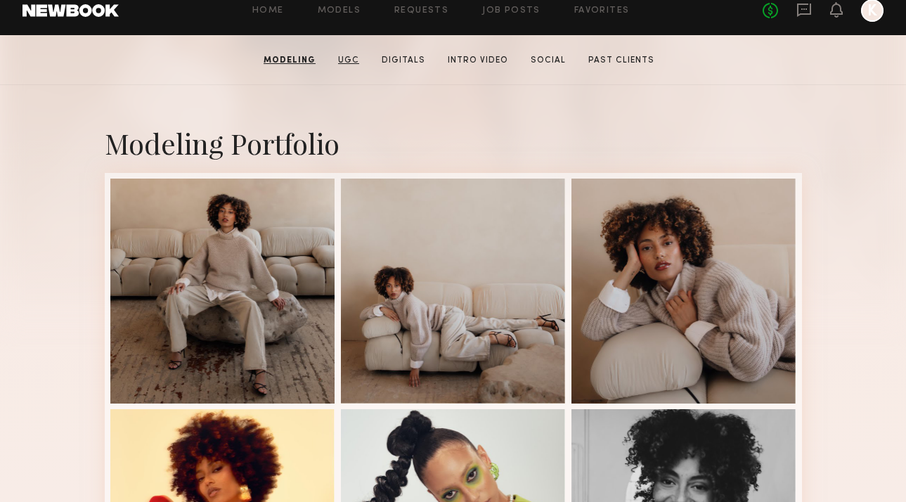
click at [344, 65] on link "UGC" at bounding box center [348, 60] width 32 height 13
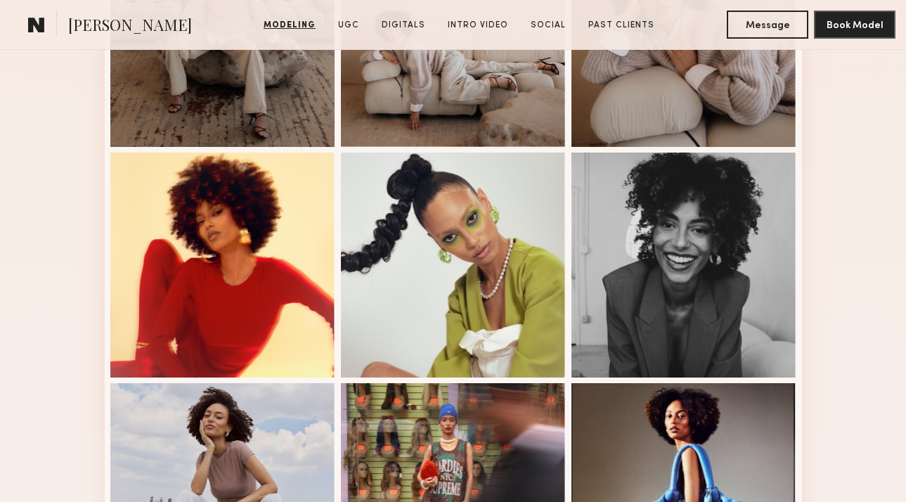
scroll to position [645, 0]
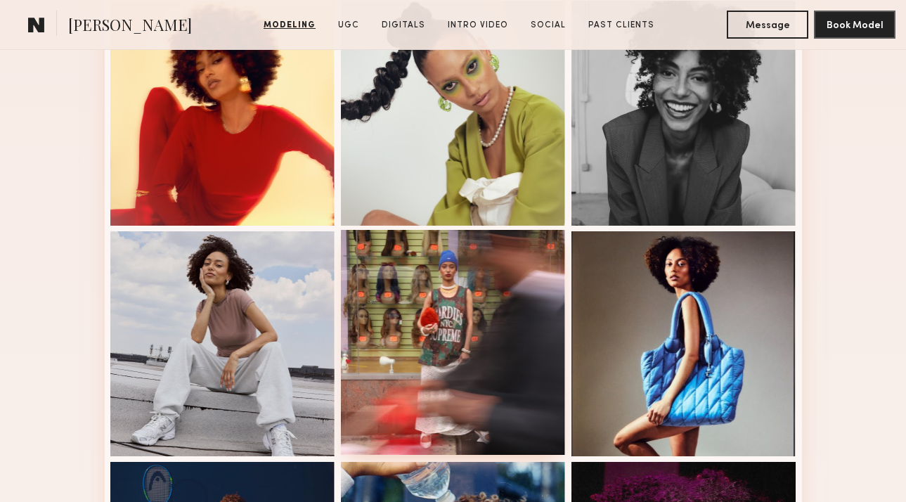
click at [451, 252] on div at bounding box center [453, 342] width 225 height 225
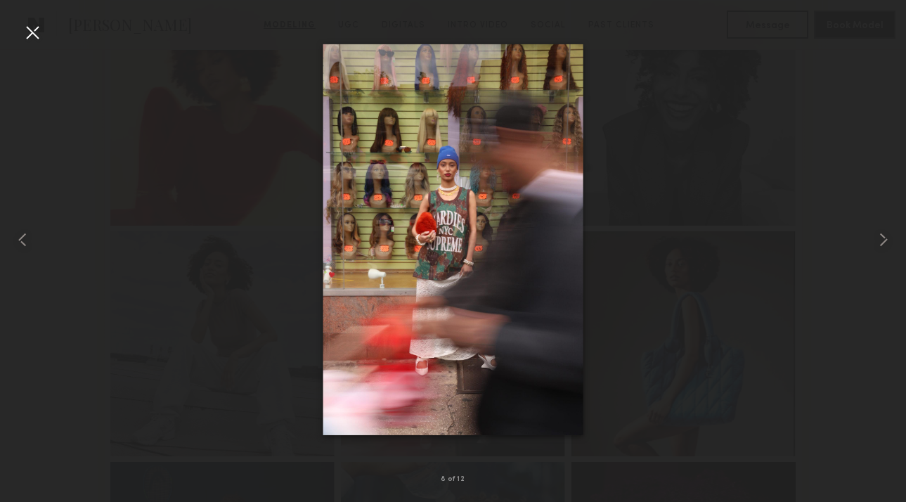
click at [729, 46] on div at bounding box center [453, 239] width 906 height 434
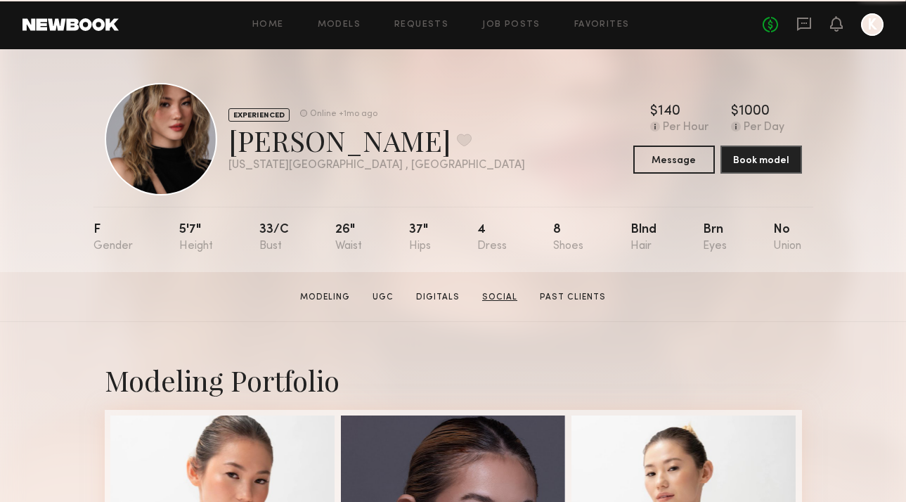
click at [496, 302] on link "Social" at bounding box center [499, 297] width 46 height 13
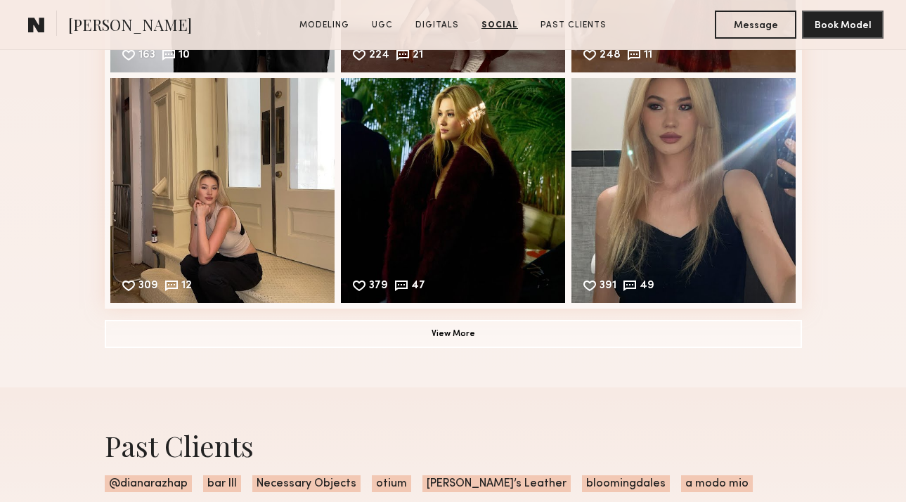
scroll to position [3707, 0]
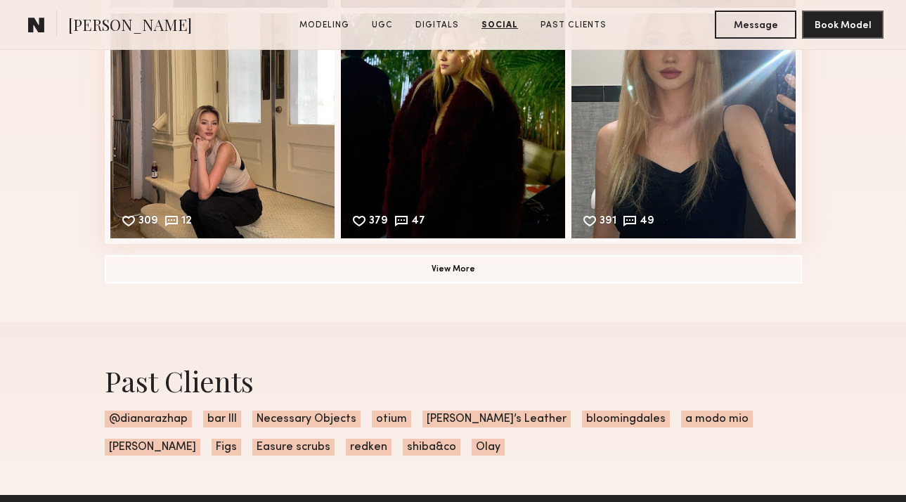
click at [167, 412] on span "@dianarazhap" at bounding box center [148, 418] width 87 height 17
click at [164, 415] on span "@dianarazhap" at bounding box center [148, 418] width 87 height 17
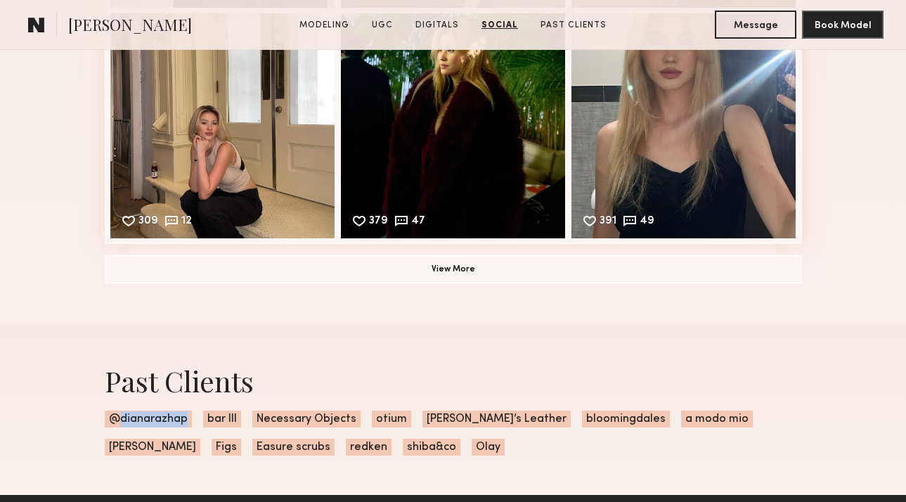
drag, startPoint x: 188, startPoint y: 415, endPoint x: 117, endPoint y: 416, distance: 71.0
click at [117, 416] on span "@dianarazhap" at bounding box center [148, 418] width 87 height 17
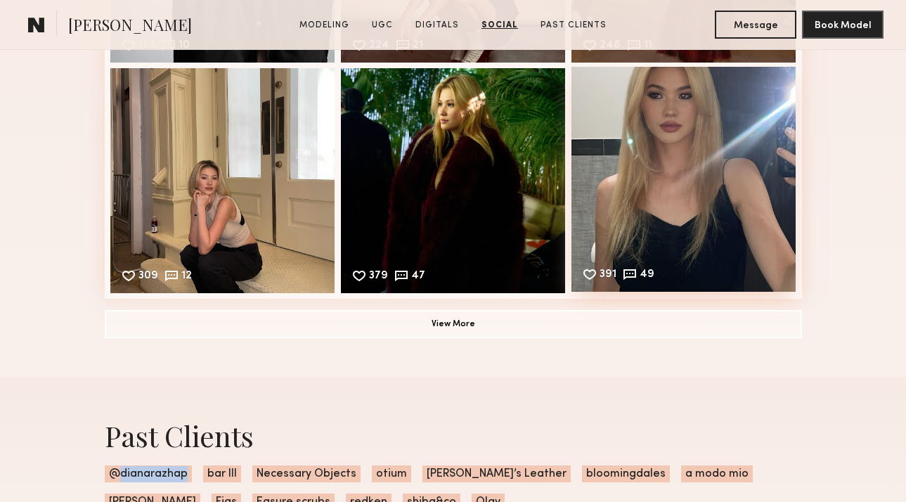
scroll to position [3558, 0]
